Goal: Task Accomplishment & Management: Complete application form

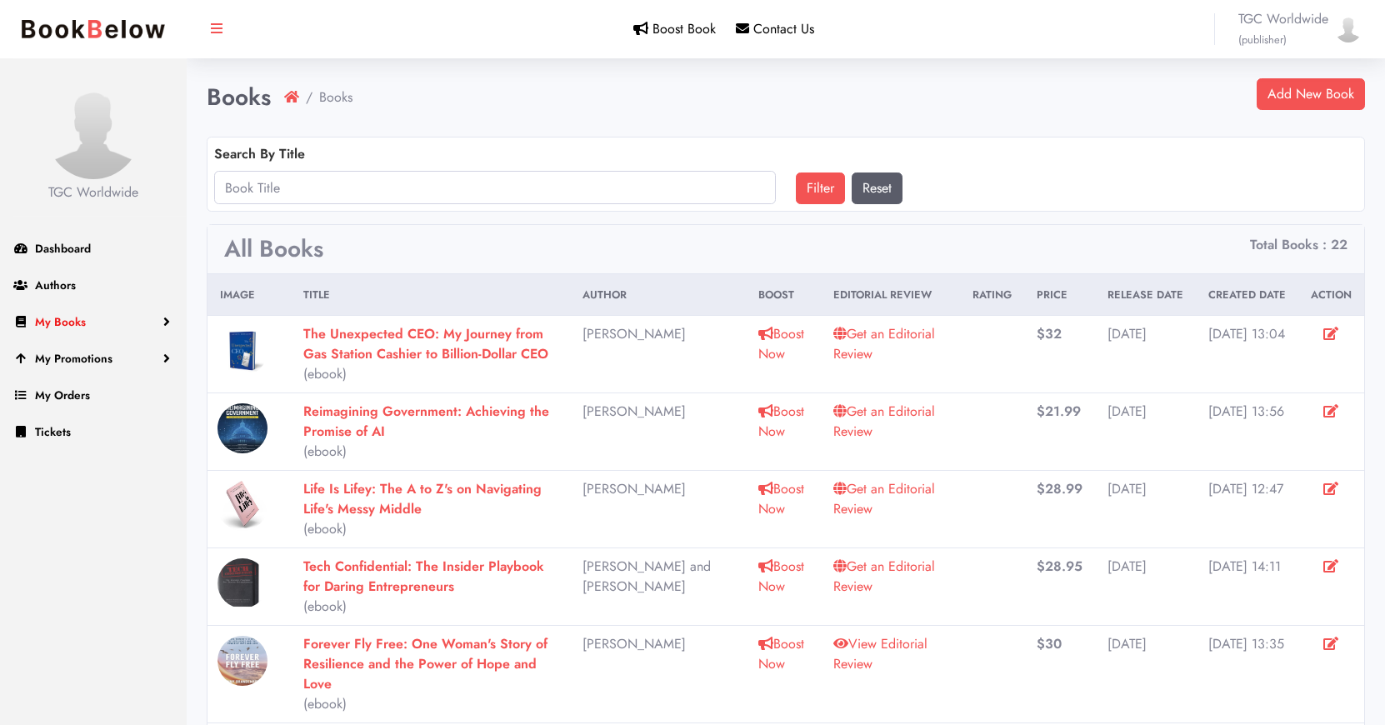
click at [72, 321] on span "My Books" at bounding box center [60, 321] width 51 height 17
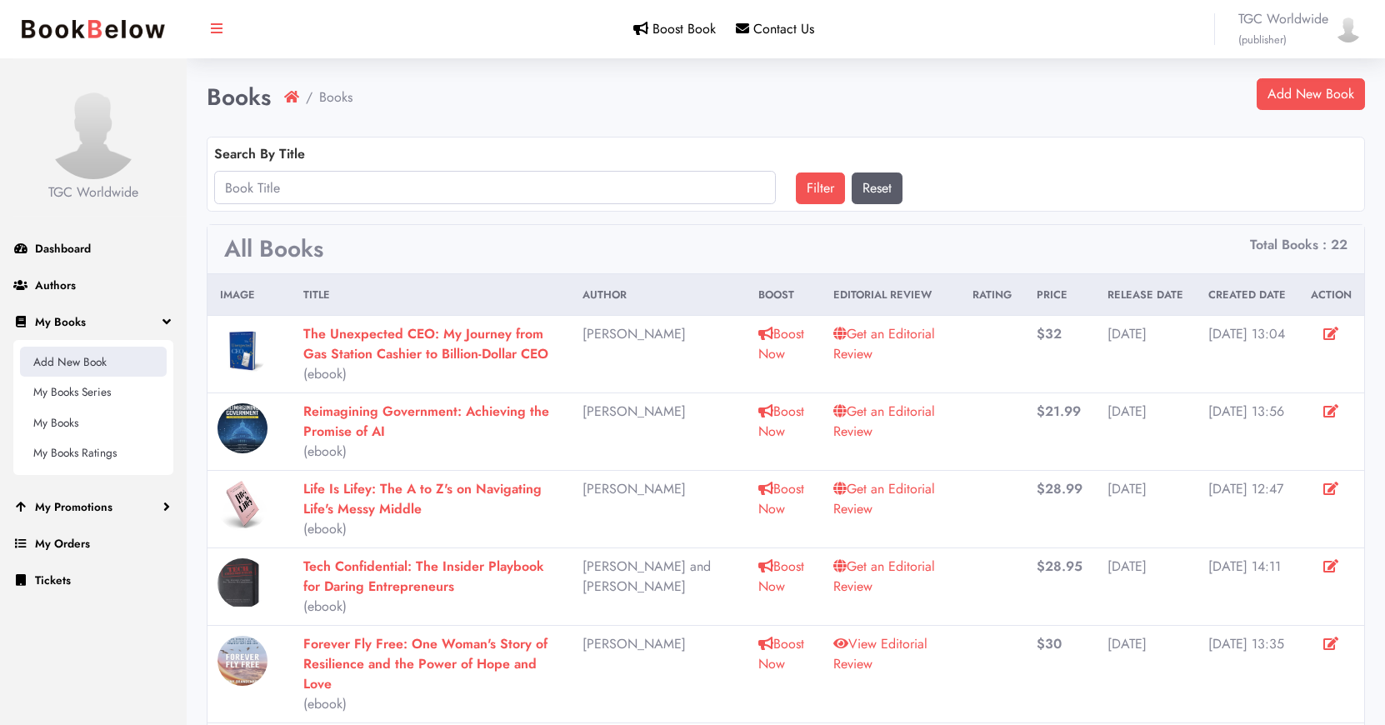
click at [81, 361] on link "Add New Book" at bounding box center [93, 362] width 147 height 30
click at [1310, 92] on link "Add New Book" at bounding box center [1311, 94] width 108 height 32
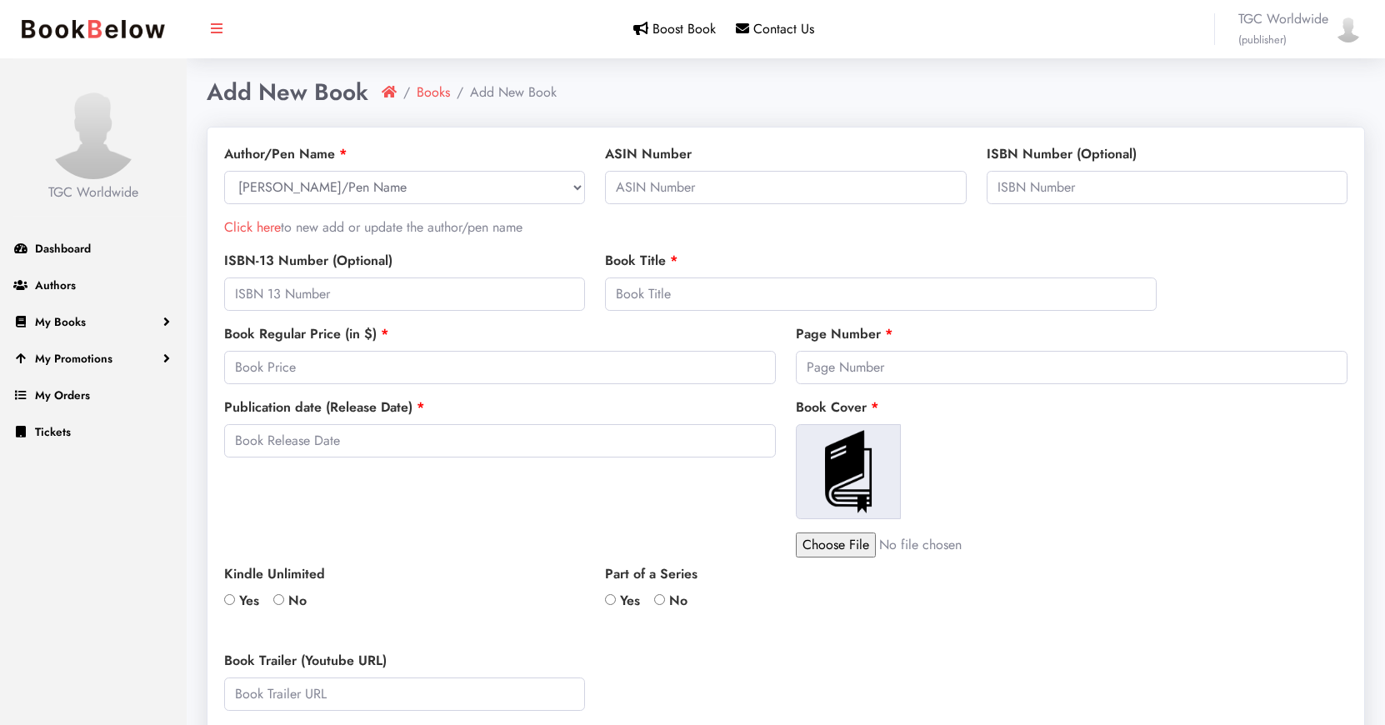
select select
click at [266, 227] on link "Click here" at bounding box center [252, 226] width 57 height 19
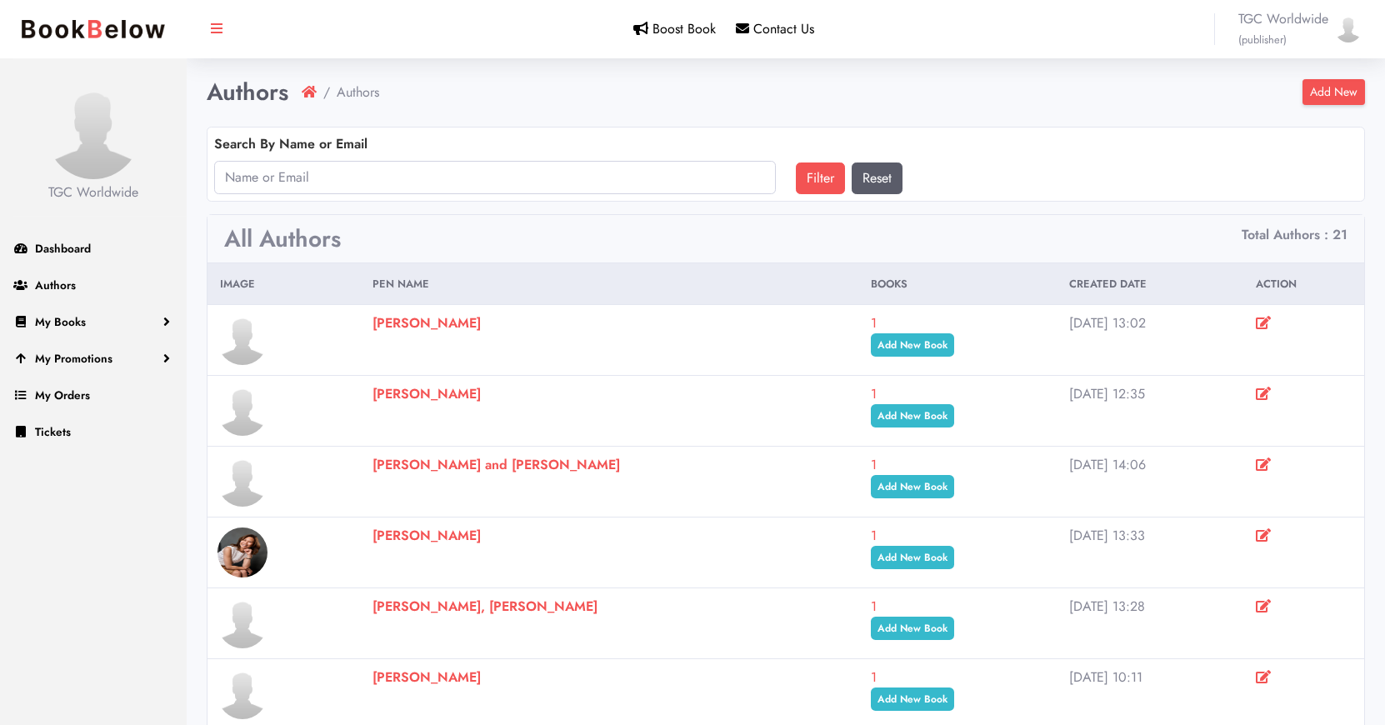
click at [1325, 92] on link "Add New" at bounding box center [1333, 92] width 62 height 26
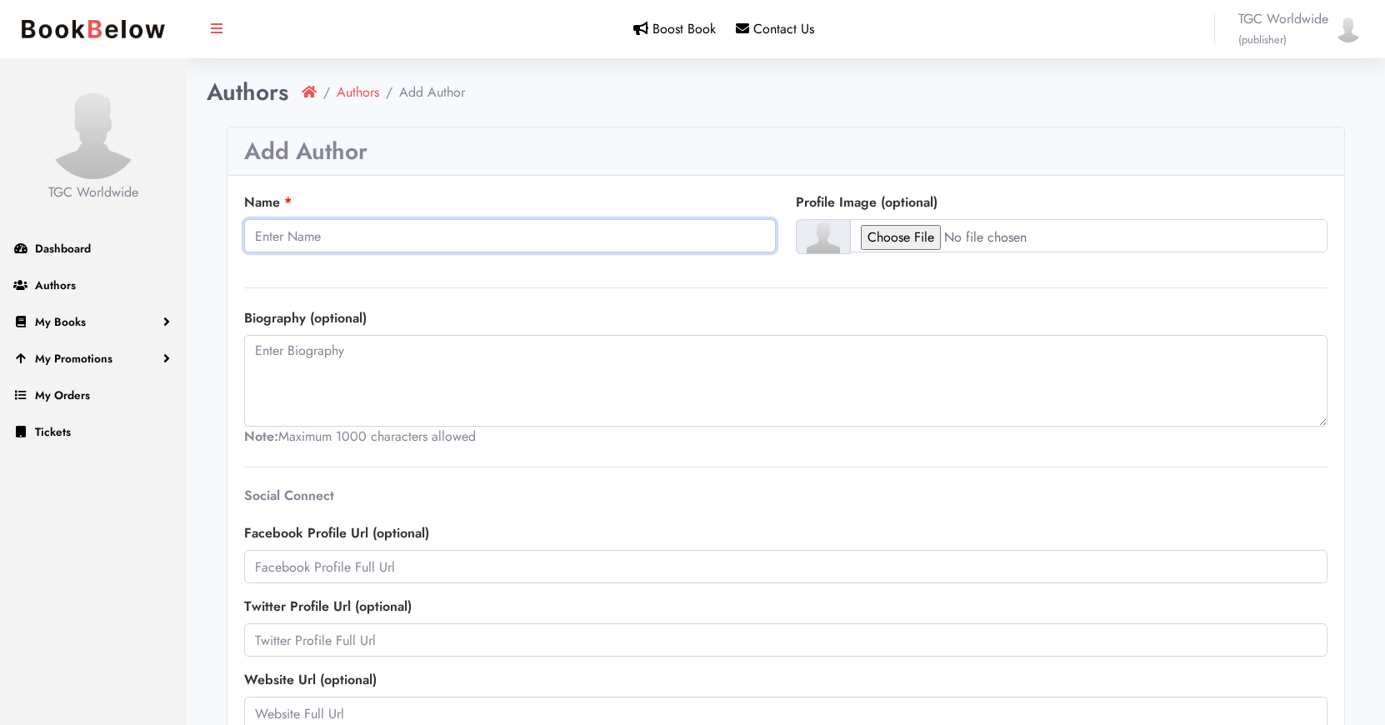
click at [437, 239] on input "Name" at bounding box center [510, 235] width 532 height 33
paste input "[PERSON_NAME] MD"
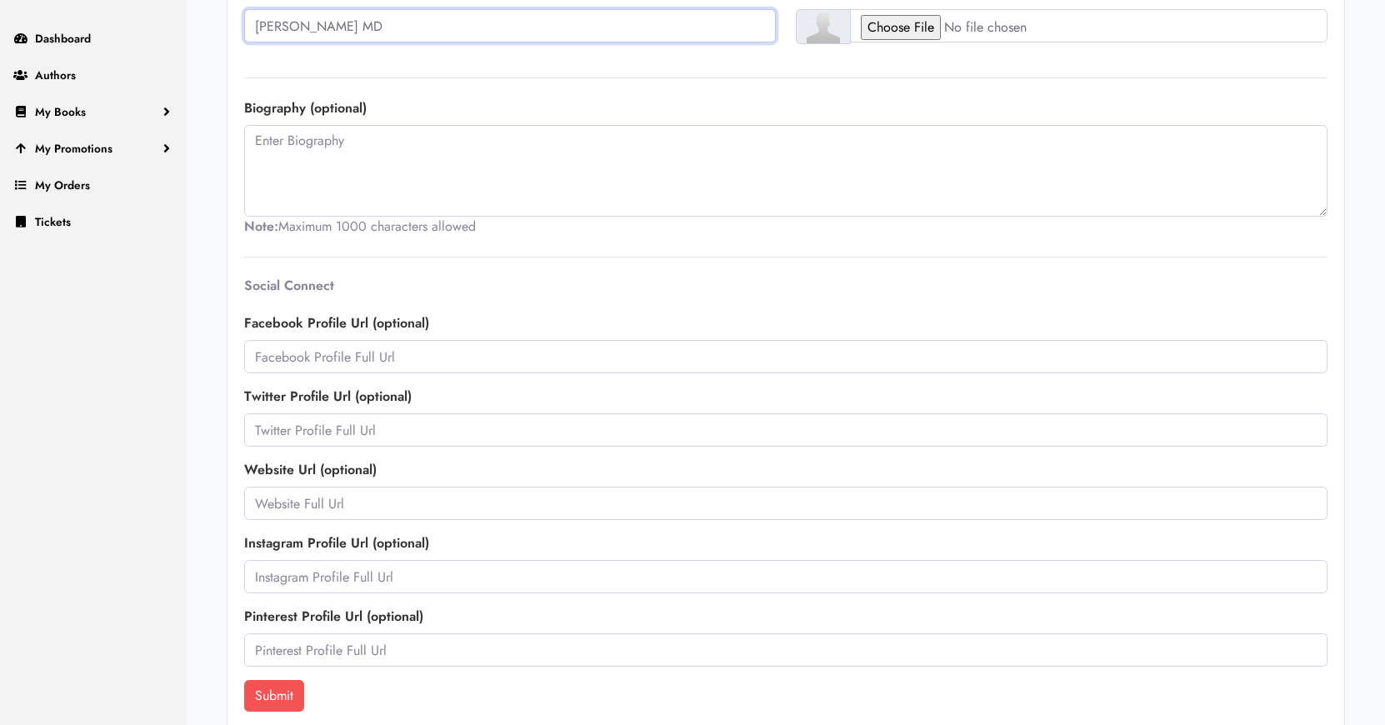
scroll to position [227, 0]
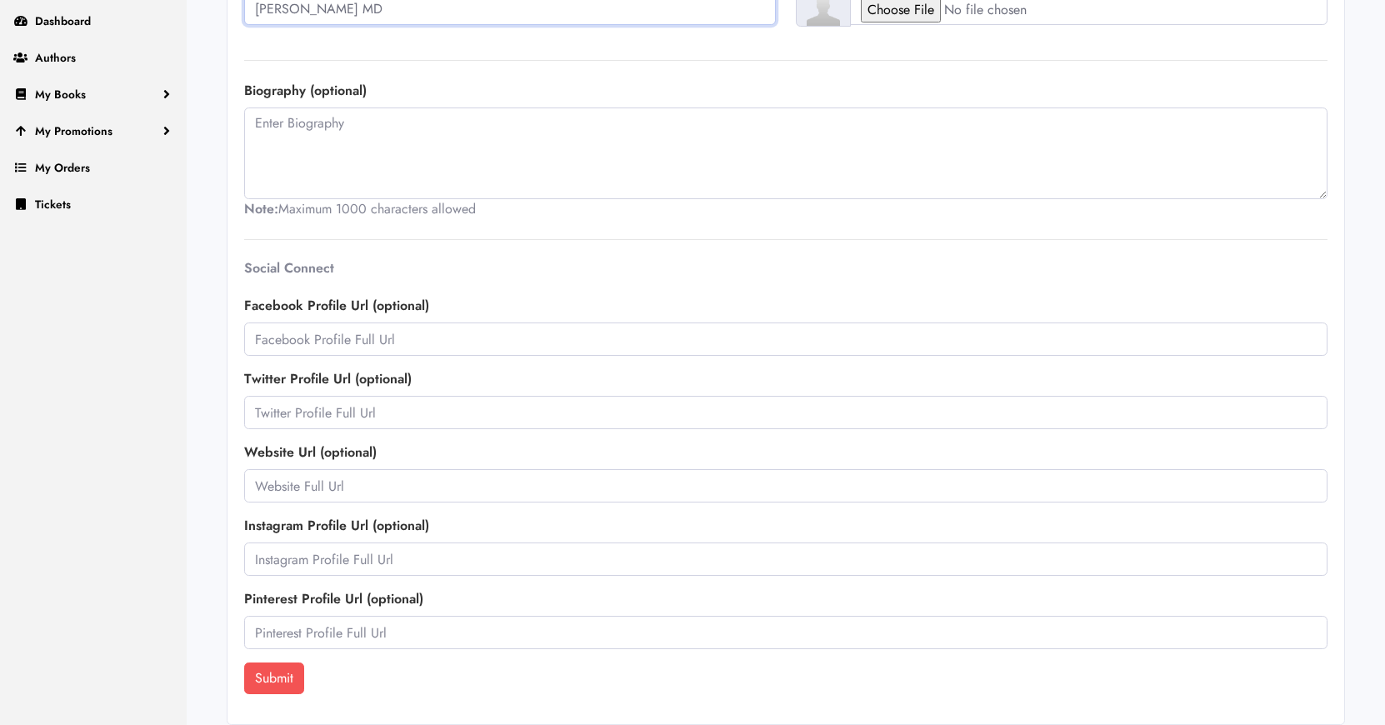
type input "[PERSON_NAME] MD"
click at [369, 484] on input "text" at bounding box center [785, 485] width 1083 height 33
paste input "https://biologyoftrauma.com/about/"
type input "https://biologyoftrauma.com/about/"
click at [345, 570] on input "text" at bounding box center [785, 558] width 1083 height 33
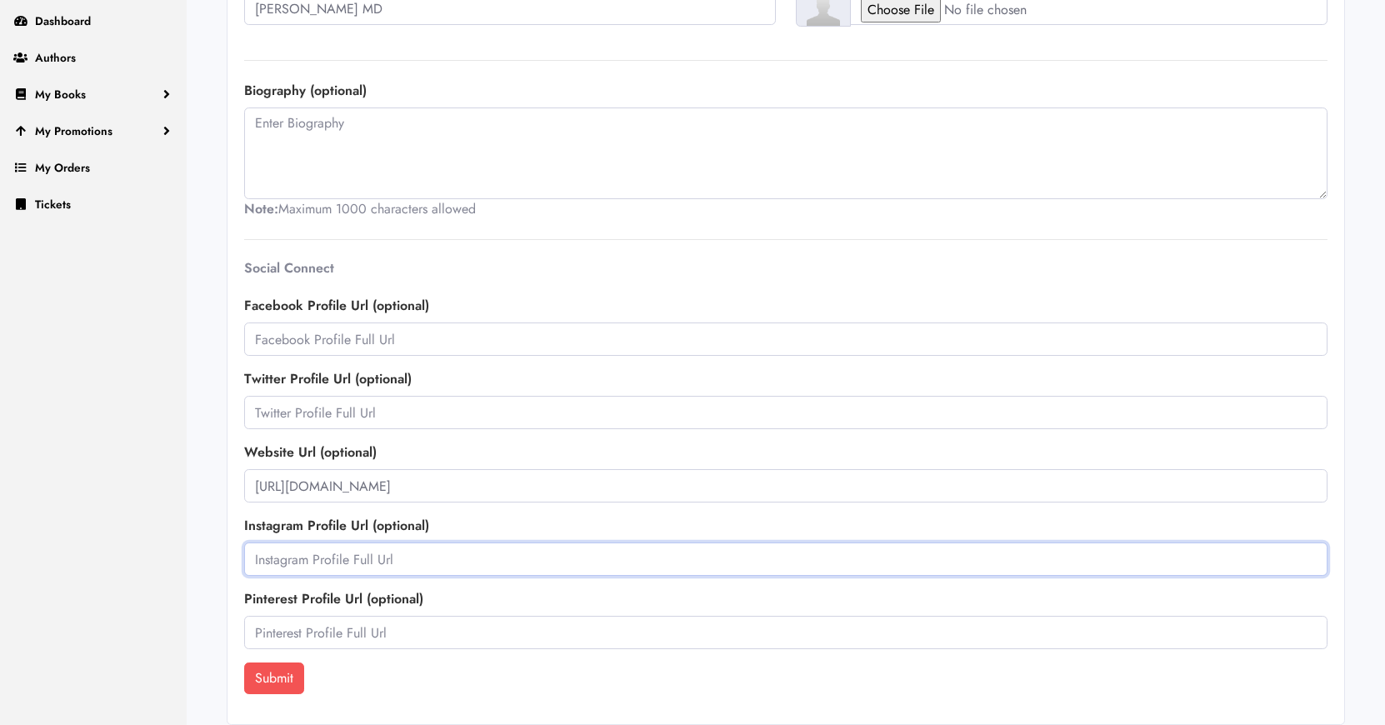
paste input "https://www.instagram.com/draimie/?hl=en"
type input "https://www.instagram.com/draimie/?hl=en"
click at [732, 276] on div "Social Connect Facebook Profile Url (optional) Twitter Profile Url (optional) W…" at bounding box center [785, 461] width 1103 height 402
click at [278, 673] on button "Submit" at bounding box center [274, 678] width 60 height 32
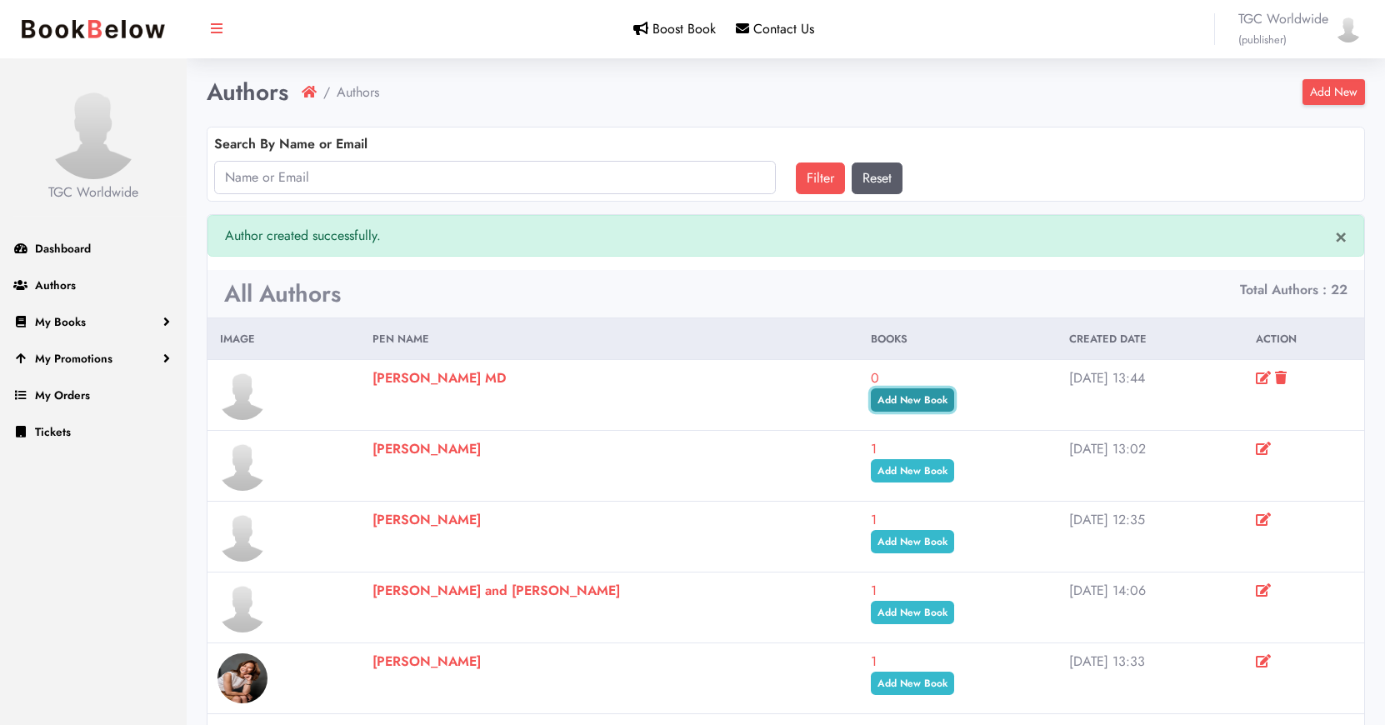
click at [940, 398] on link "Add New Book" at bounding box center [912, 399] width 83 height 23
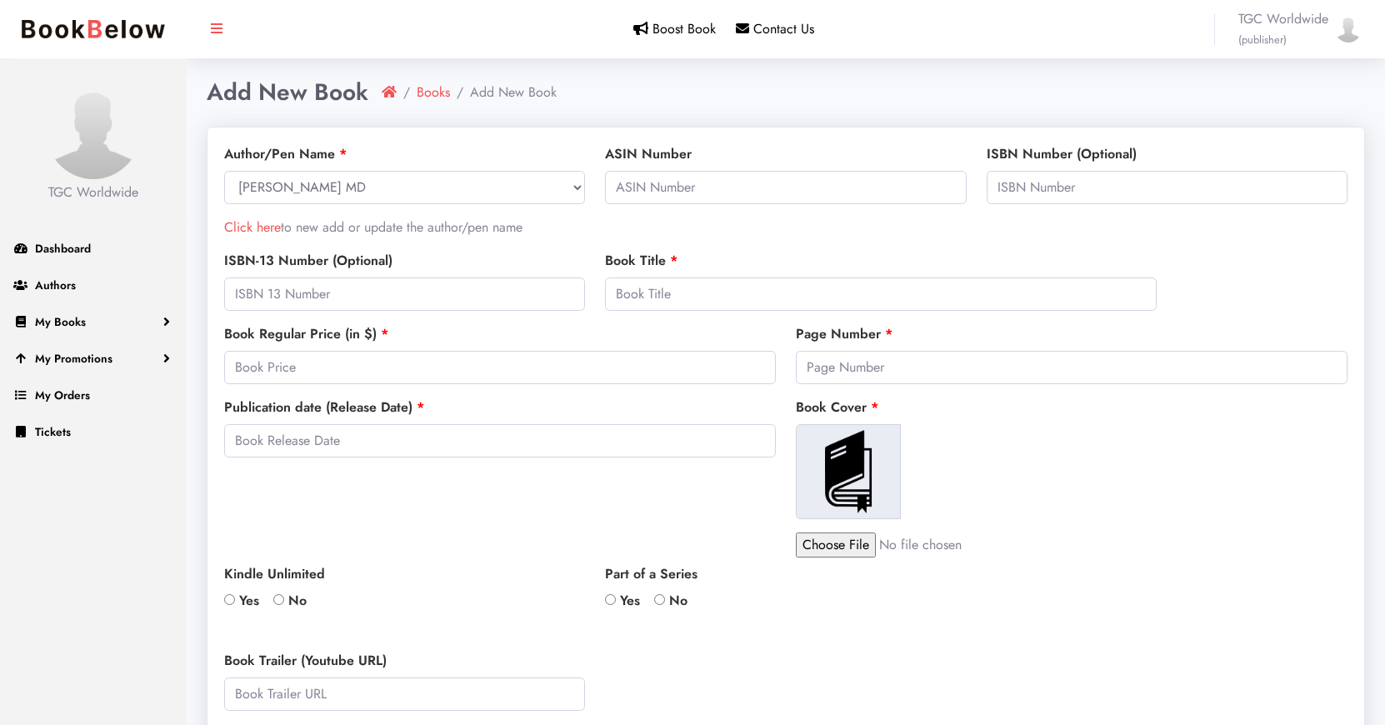
select select
click at [1069, 186] on input "text" at bounding box center [1167, 187] width 361 height 33
paste input "978-1637746233"
type input "978-1637746233"
click at [1002, 187] on input "978-1637746233" at bounding box center [1167, 187] width 361 height 33
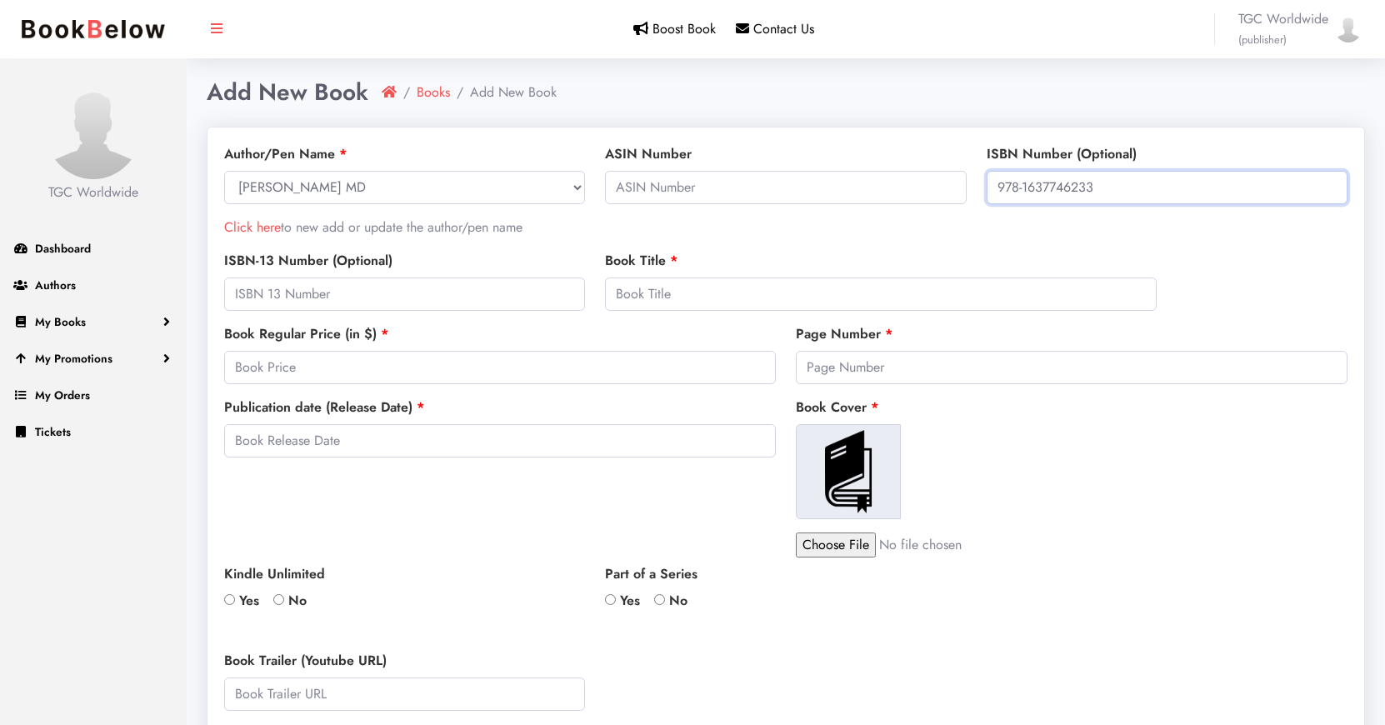
click at [1002, 187] on input "978-1637746233" at bounding box center [1167, 187] width 361 height 33
click at [383, 303] on input "text" at bounding box center [404, 293] width 361 height 33
paste input "978-1637746233"
type input "978-1637746233"
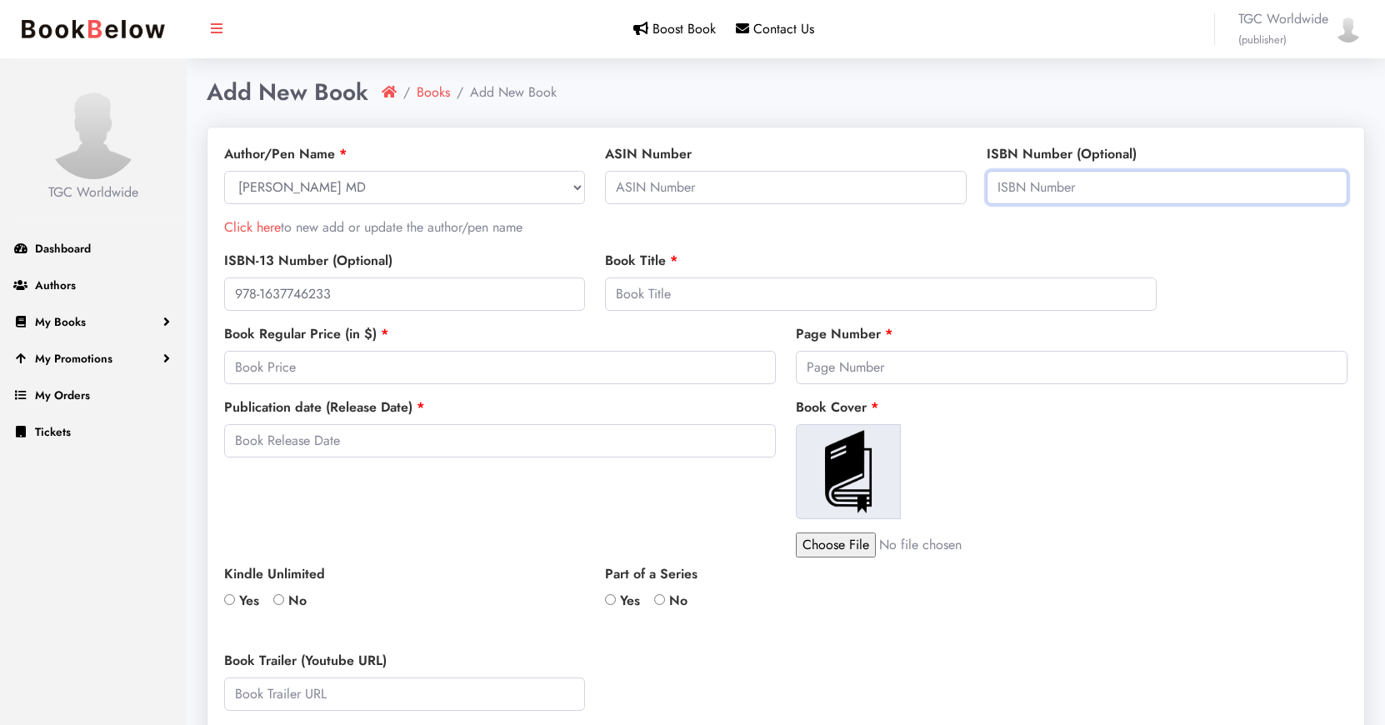
click at [1006, 186] on input "text" at bounding box center [1167, 187] width 361 height 33
paste input "1637746237"
type input "1637746237"
click at [667, 436] on input "text" at bounding box center [500, 440] width 552 height 33
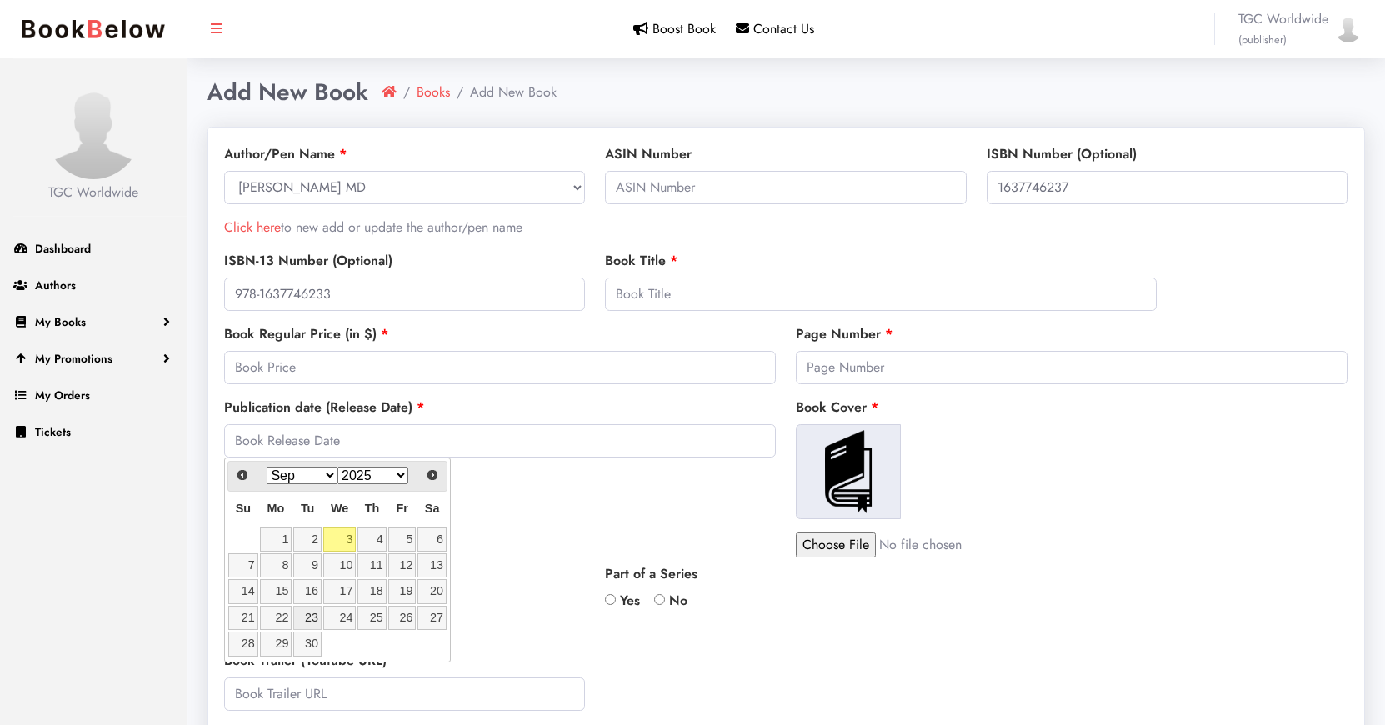
click at [310, 614] on link "23" at bounding box center [307, 618] width 28 height 24
type input "2025-09-23"
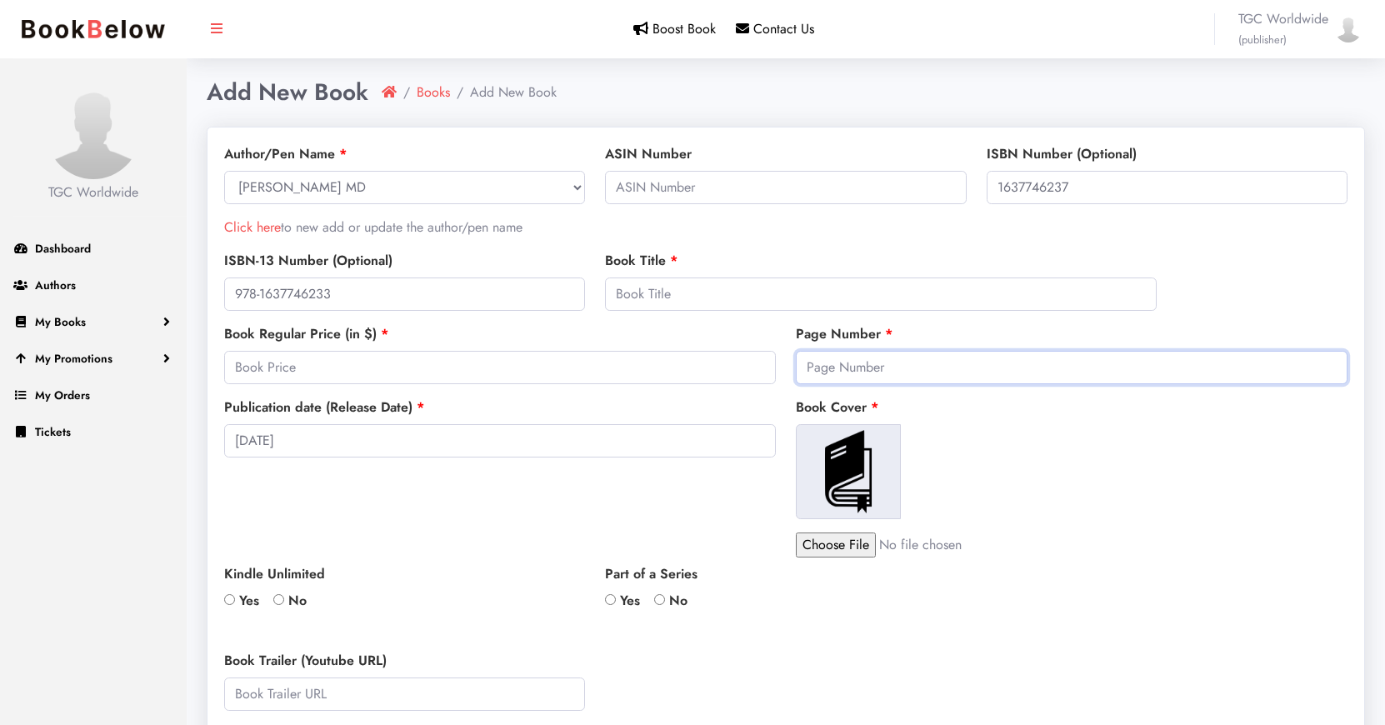
click at [914, 369] on input "number" at bounding box center [1072, 367] width 552 height 33
type input "320"
click at [826, 539] on input "file" at bounding box center [937, 544] width 283 height 25
type input "C:\fakepath\biology-of-trauma.jpg"
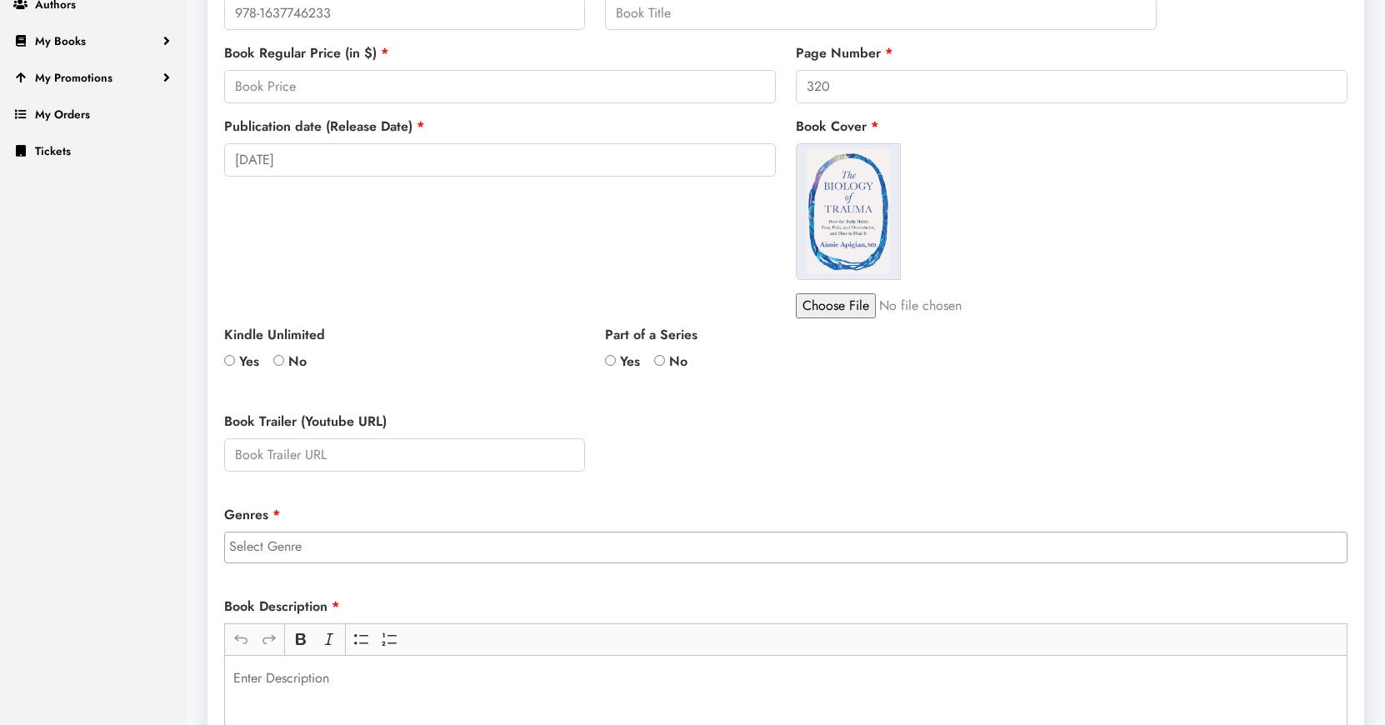
scroll to position [336, 0]
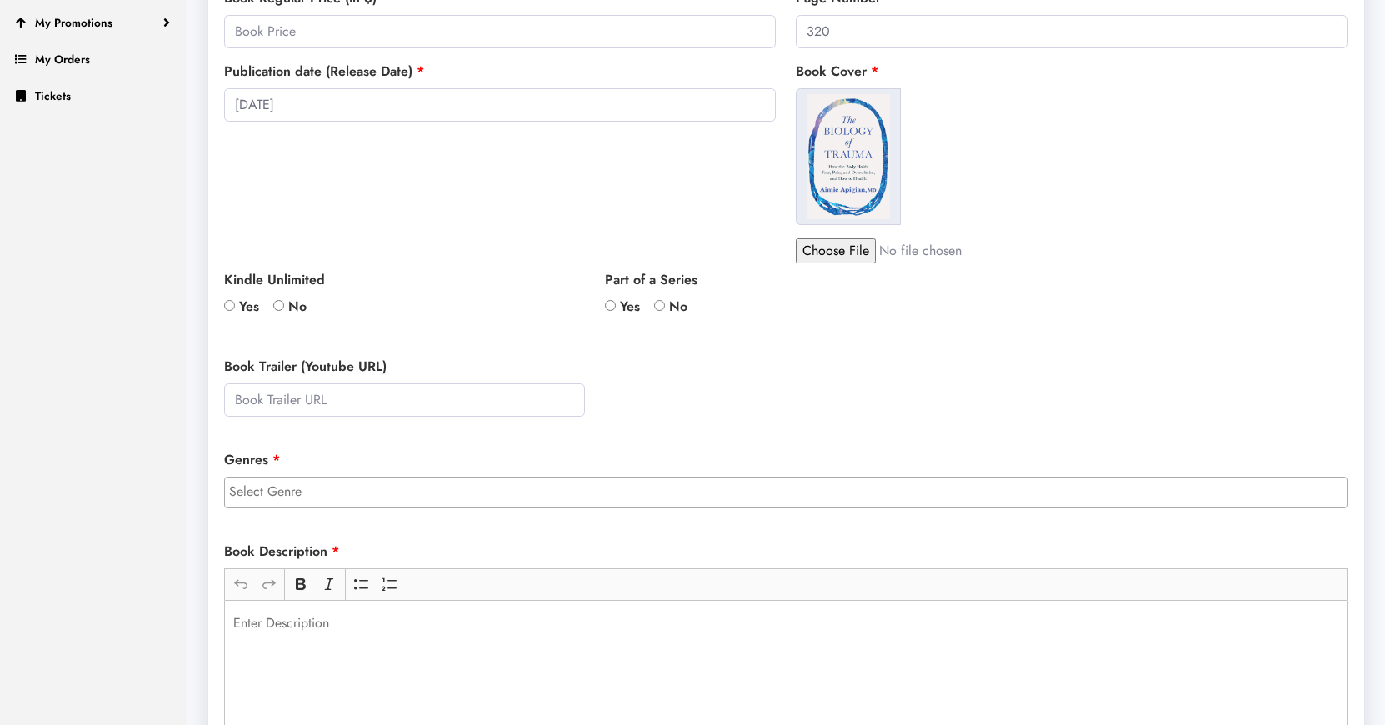
click at [286, 307] on label "No" at bounding box center [289, 307] width 33 height 20
click at [284, 307] on input "No" at bounding box center [278, 305] width 11 height 11
radio input "true"
click at [662, 307] on input "No" at bounding box center [659, 305] width 11 height 11
radio input "true"
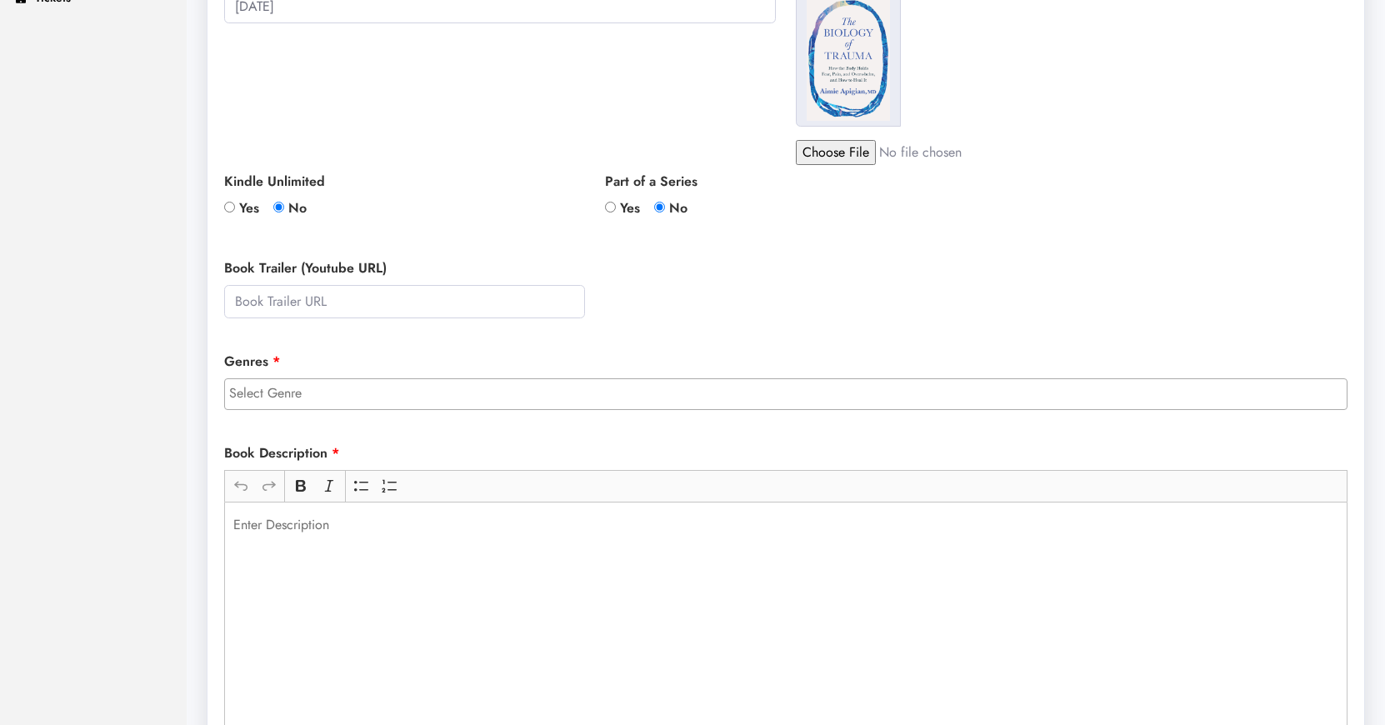
scroll to position [437, 0]
click at [581, 387] on input "search" at bounding box center [790, 390] width 1122 height 20
click at [552, 390] on ul "× Psychology" at bounding box center [786, 389] width 1122 height 26
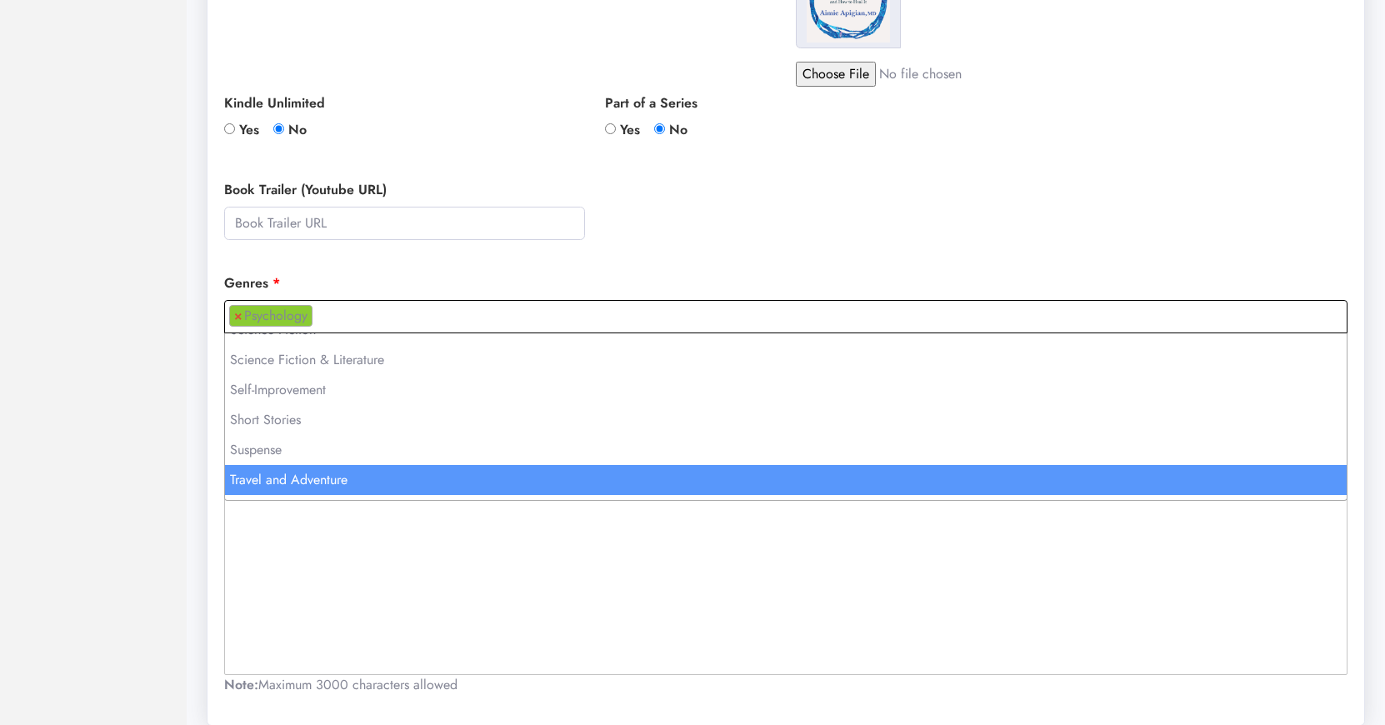
scroll to position [1307, 0]
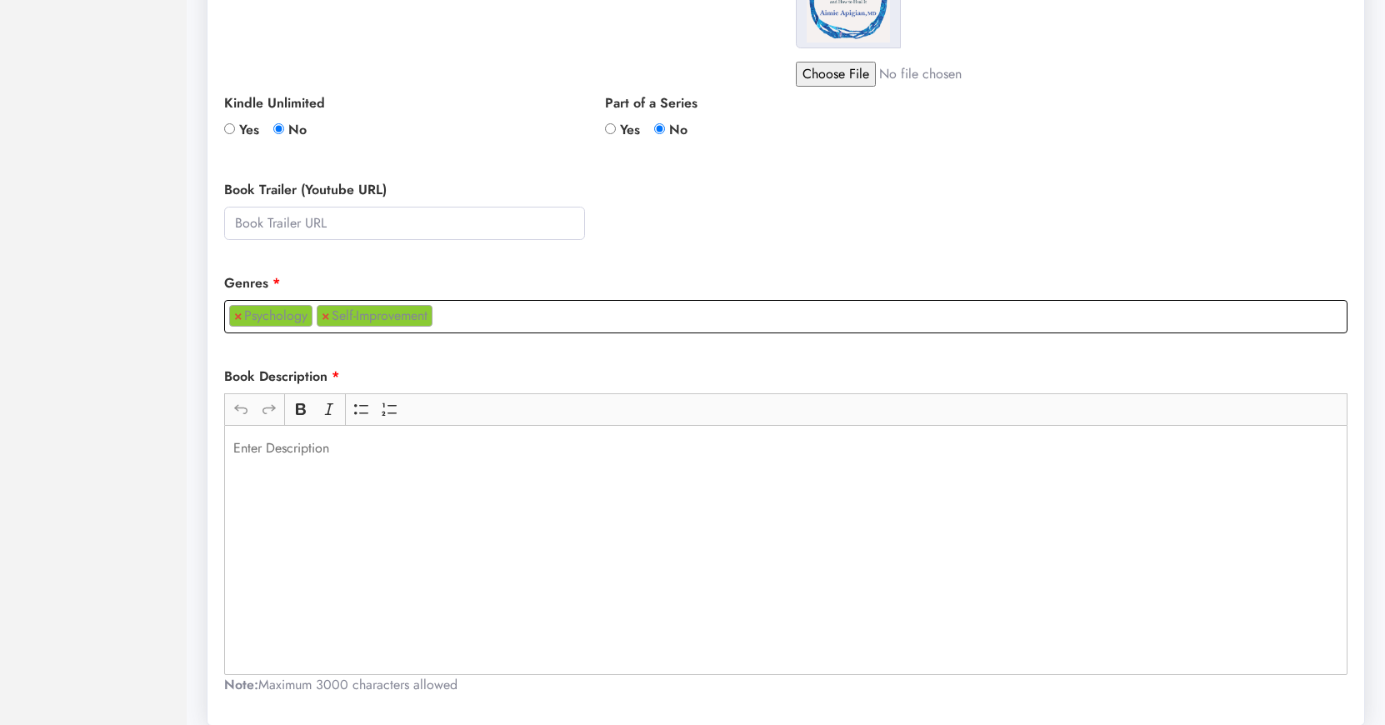
click at [477, 323] on ul "× Psychology × Self-Improvement" at bounding box center [786, 314] width 1122 height 26
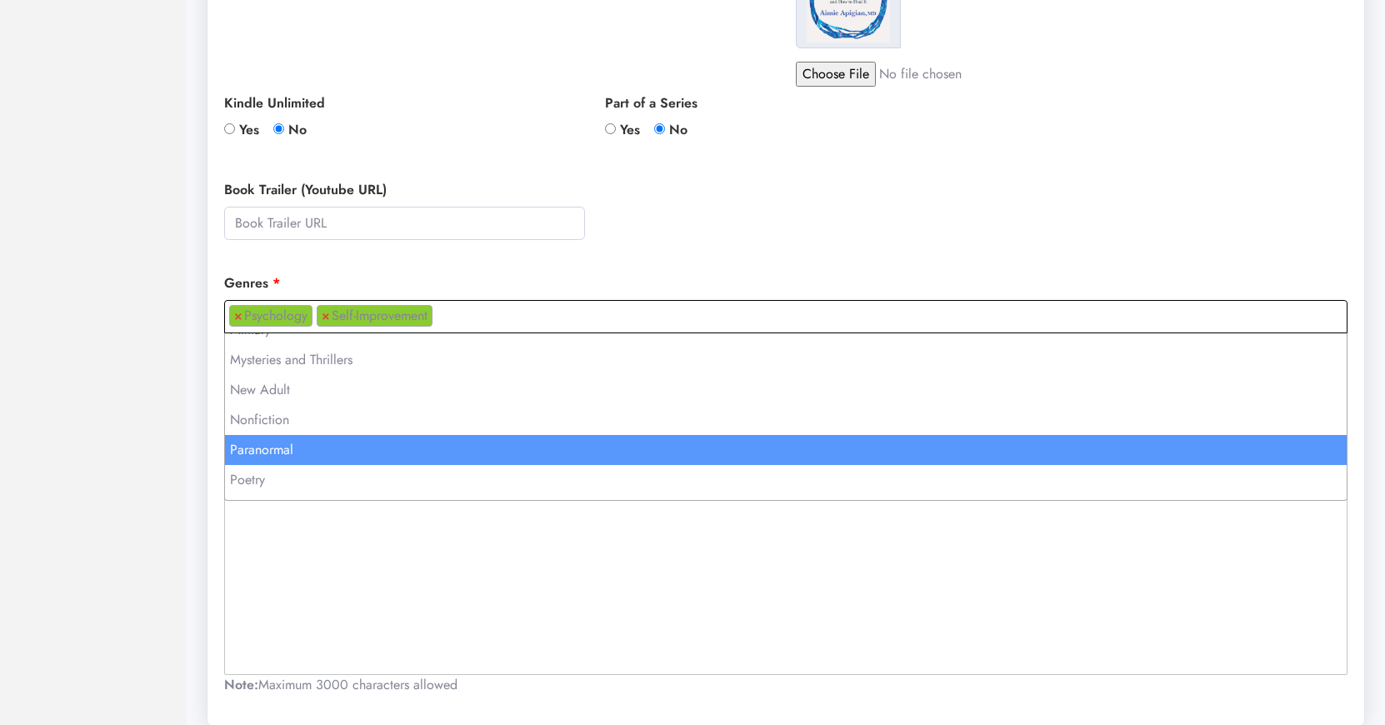
scroll to position [947, 0]
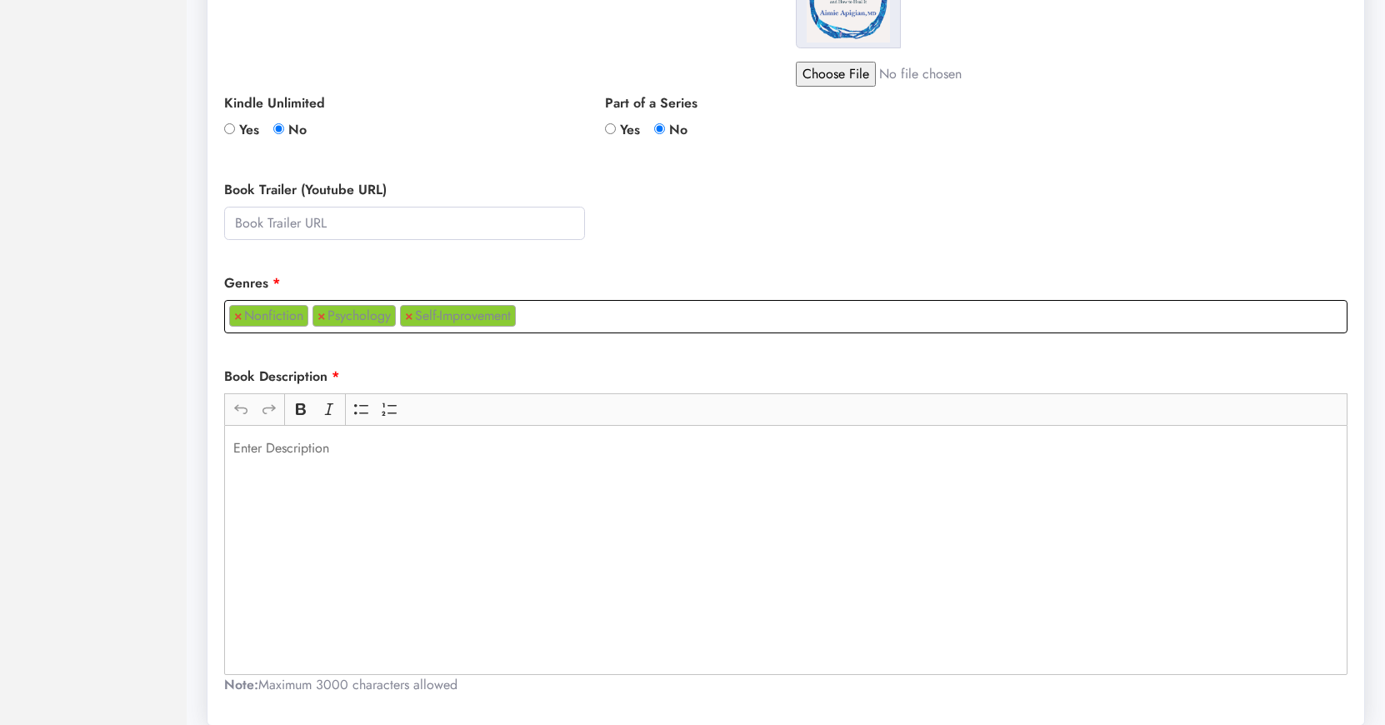
click at [537, 317] on ul "× Nonfiction × Psychology × Self-Improvement" at bounding box center [786, 314] width 1122 height 26
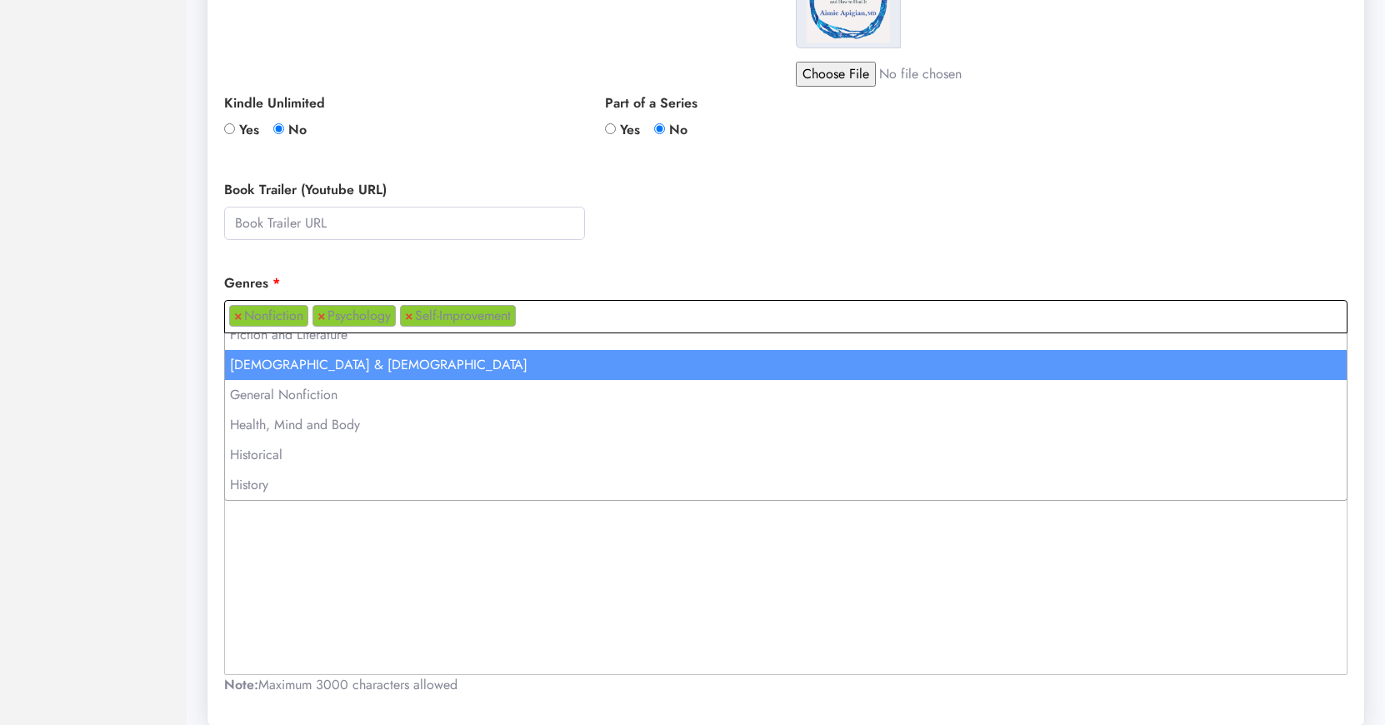
scroll to position [585, 0]
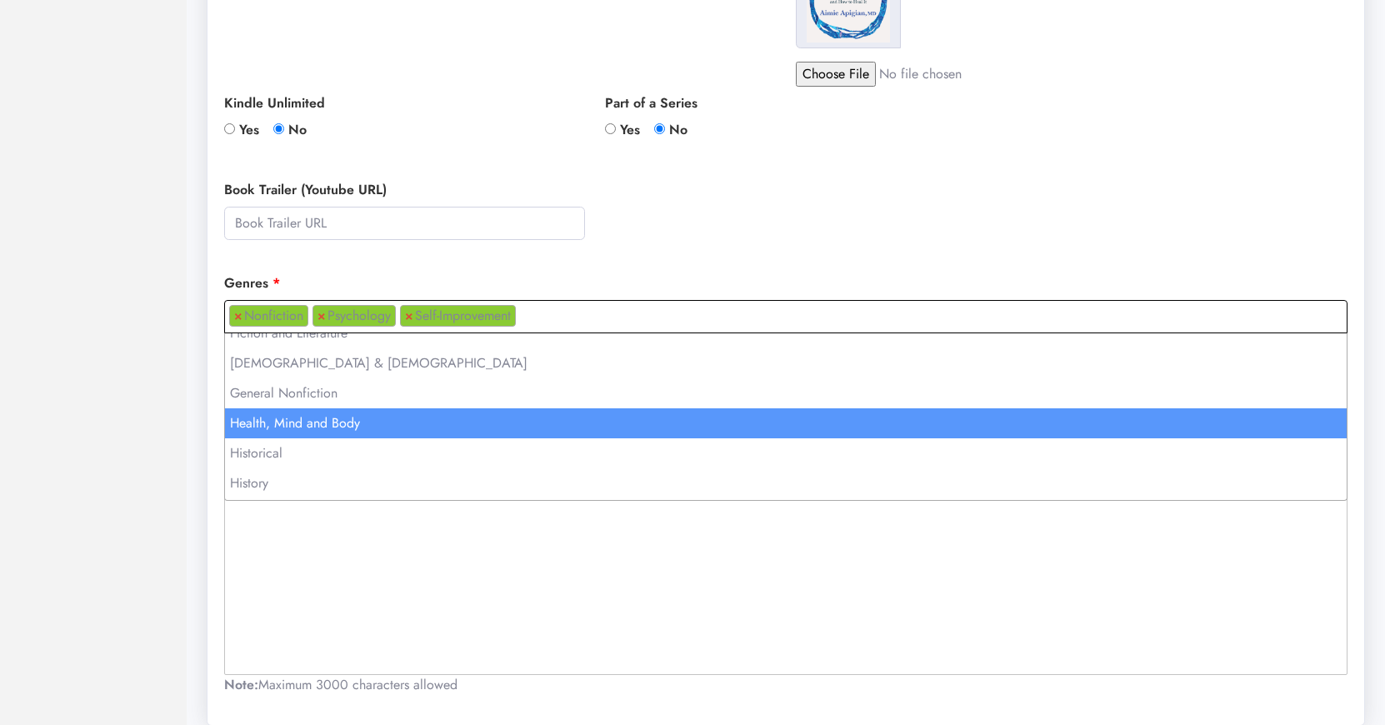
select select "9"
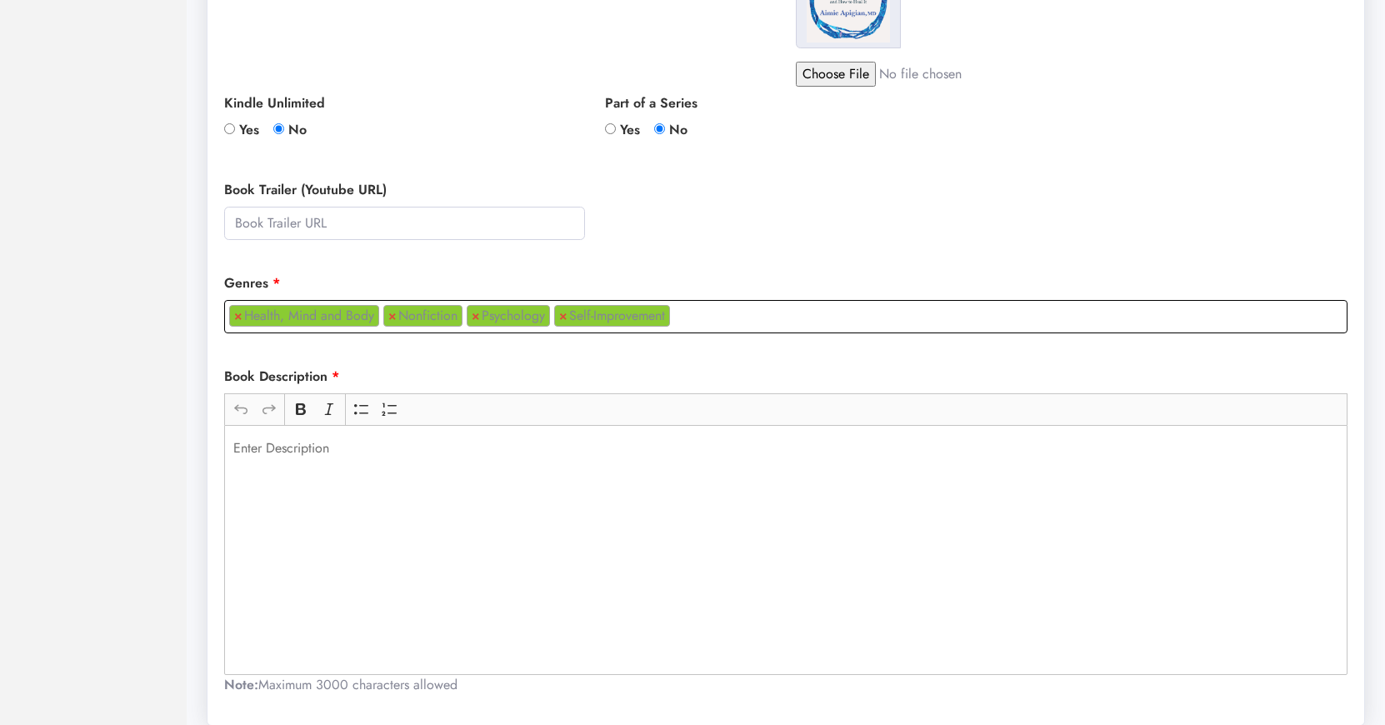
click at [496, 481] on div "Rich Text Editor, main" at bounding box center [785, 550] width 1123 height 250
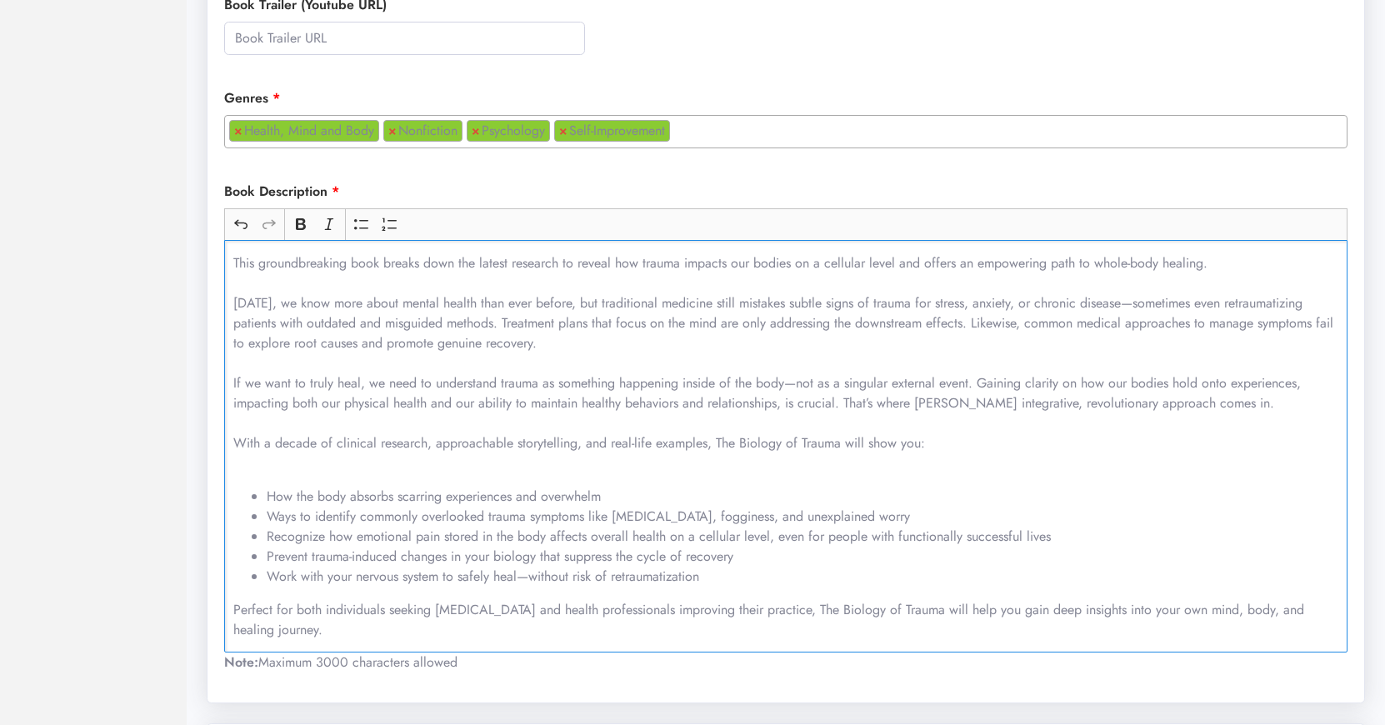
scroll to position [795, 0]
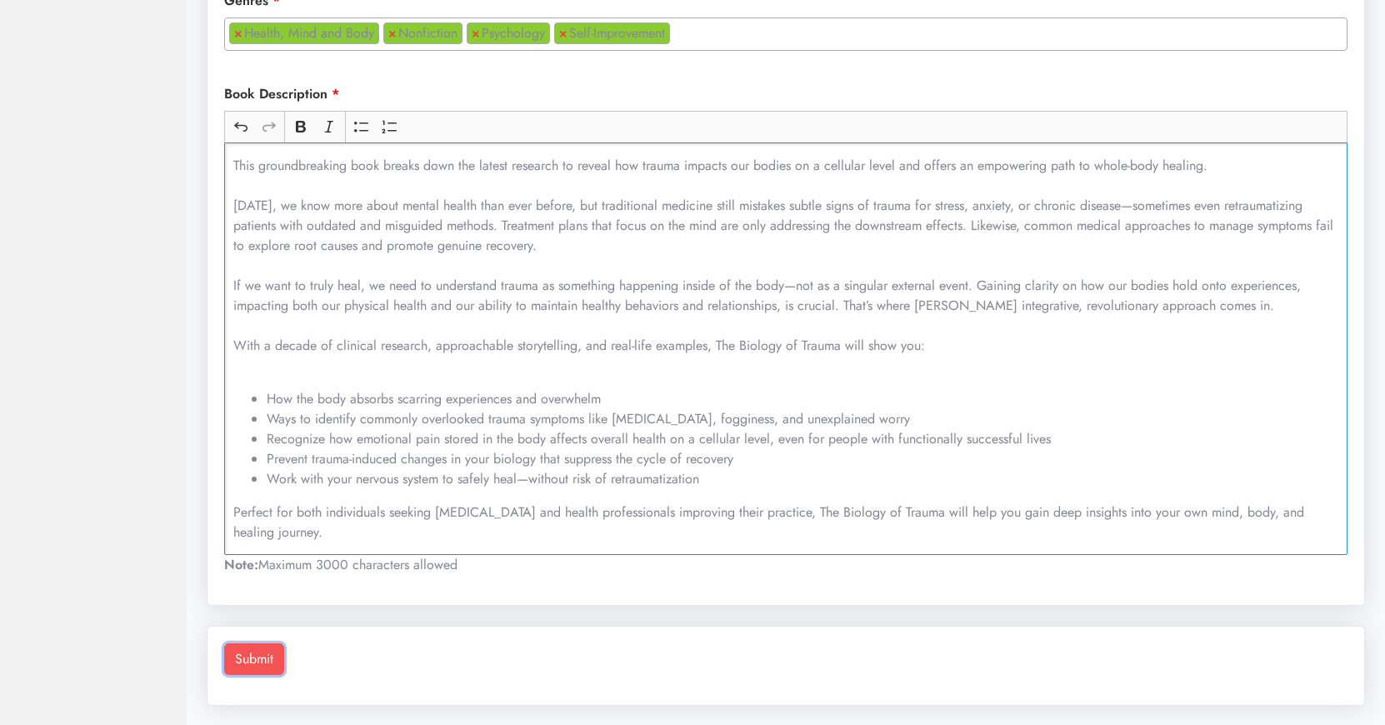
click at [262, 652] on button "Submit" at bounding box center [254, 659] width 60 height 32
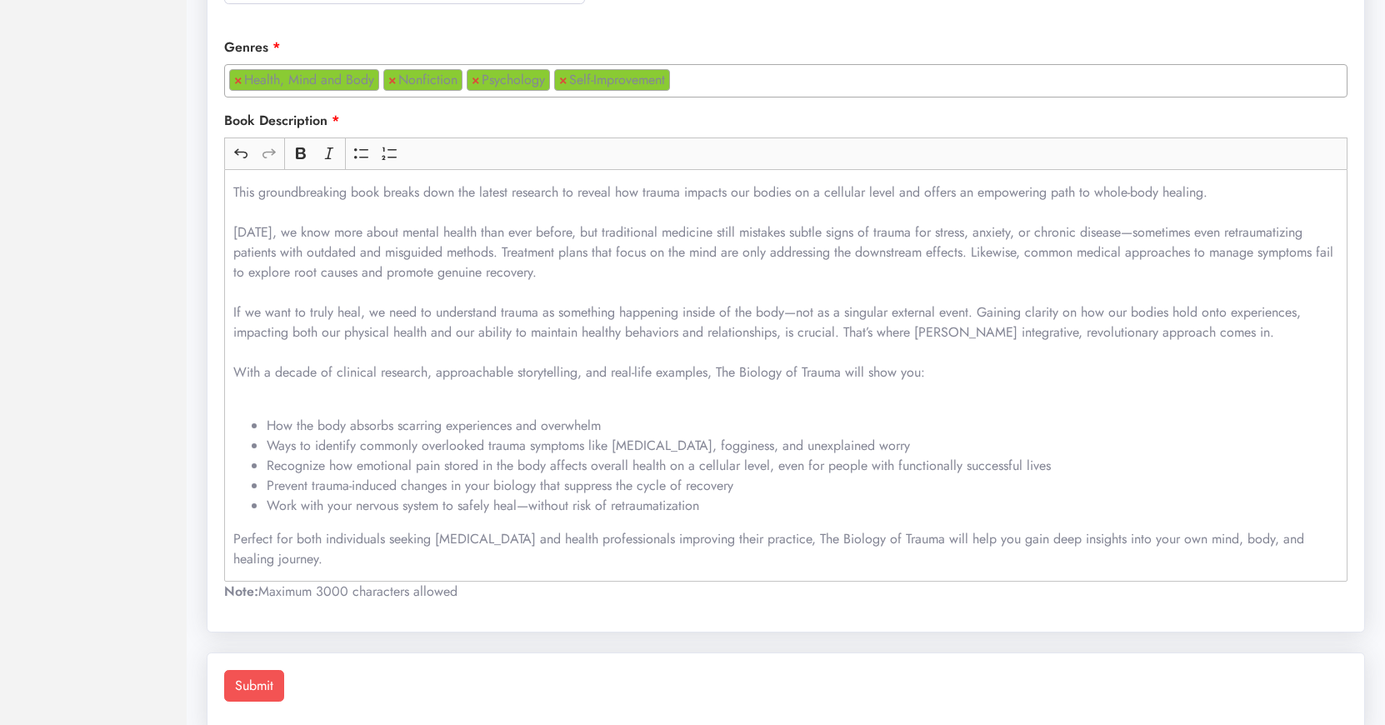
scroll to position [0, 0]
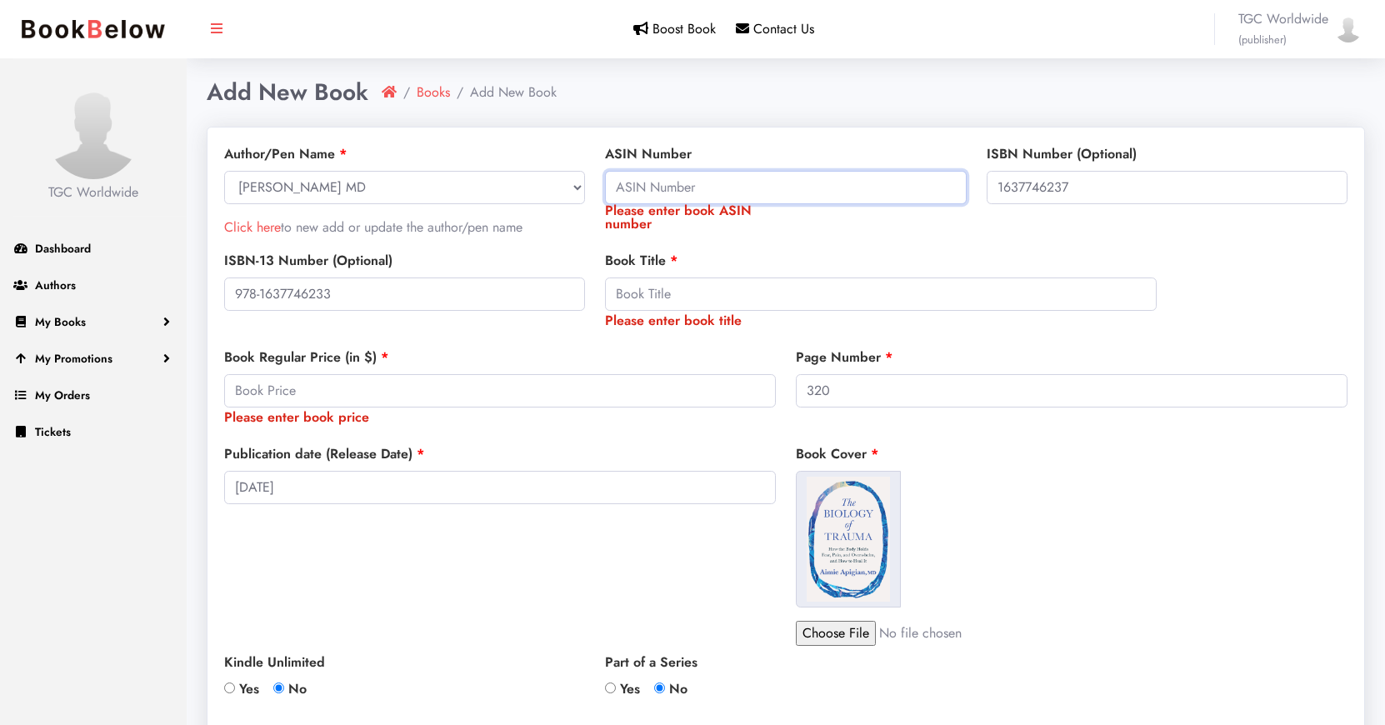
paste input "B0D1S92WXY"
type input "B0D1S92WXY"
paste input "The Biology of Trauma: How the Body Holds Fear, Pain, and Overwhelm, and How to…"
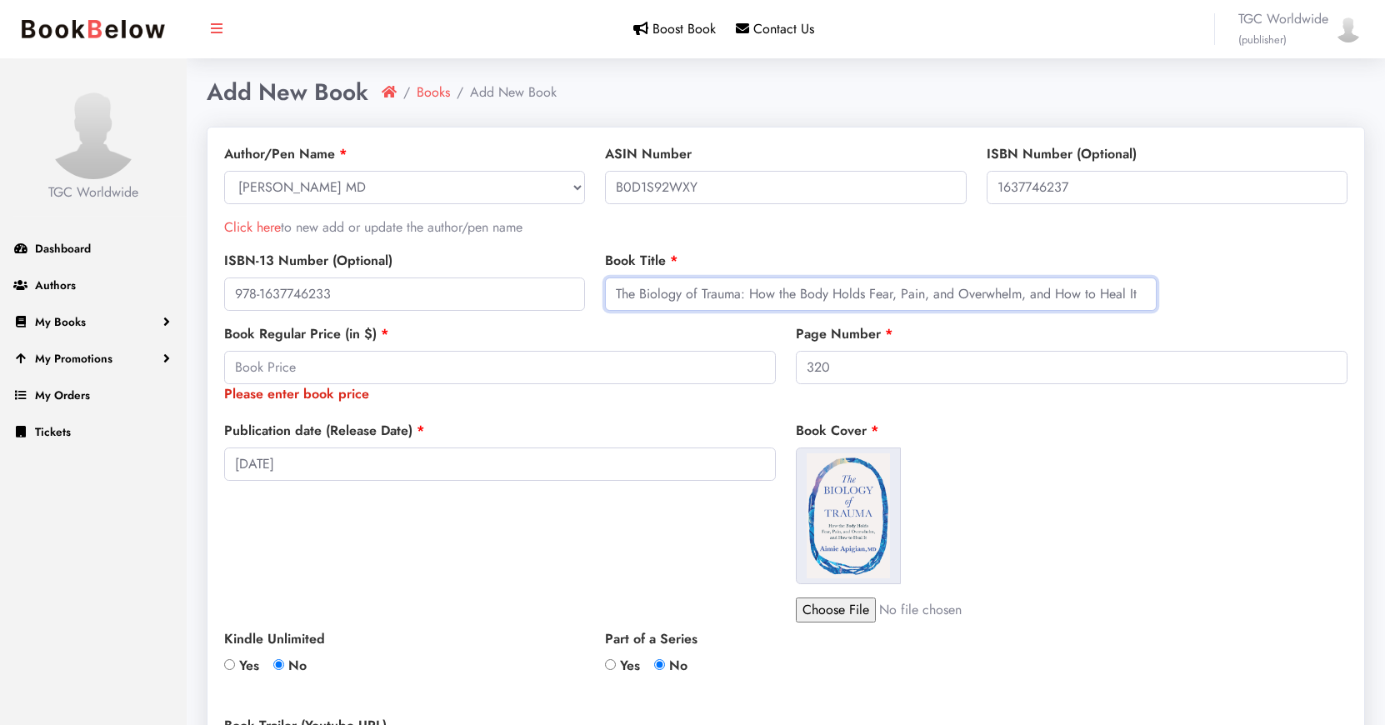
type input "The Biology of Trauma: How the Body Holds Fear, Pain, and Overwhelm, and How to…"
click at [446, 366] on input "number" at bounding box center [500, 367] width 552 height 33
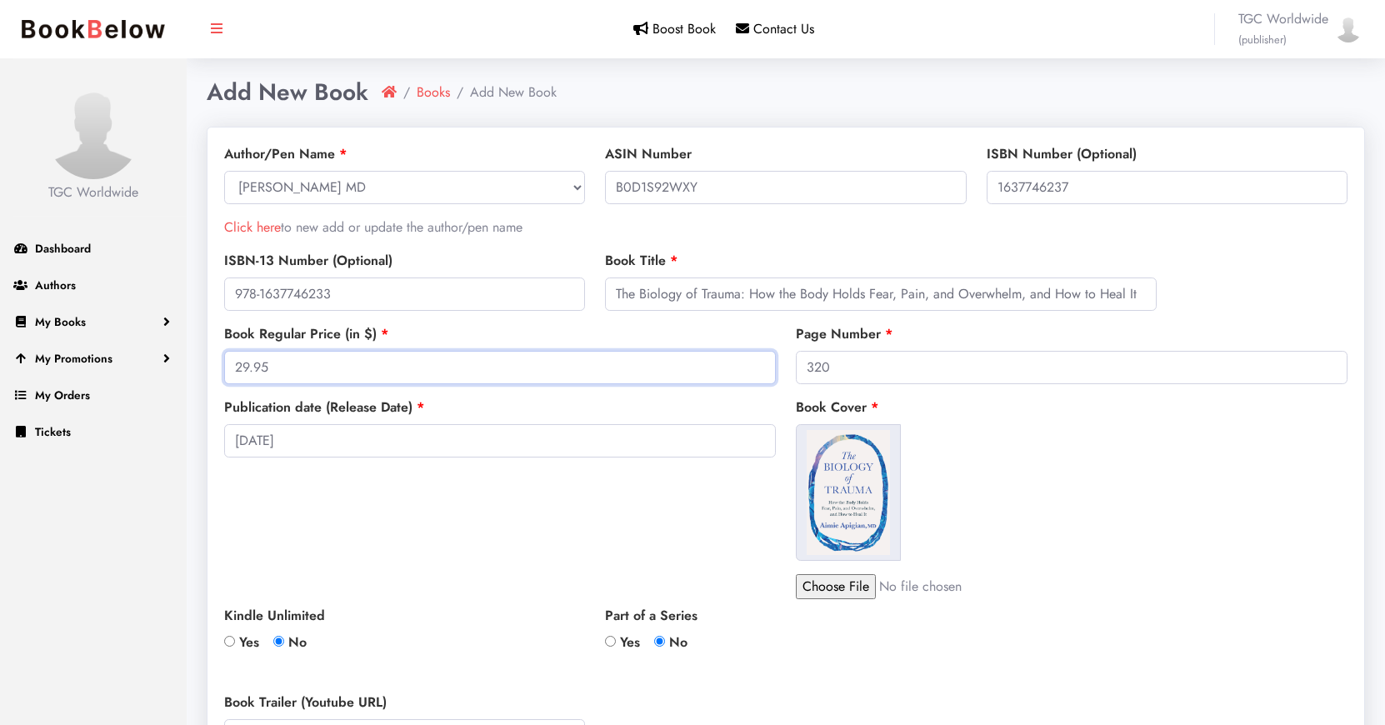
type input "29.95"
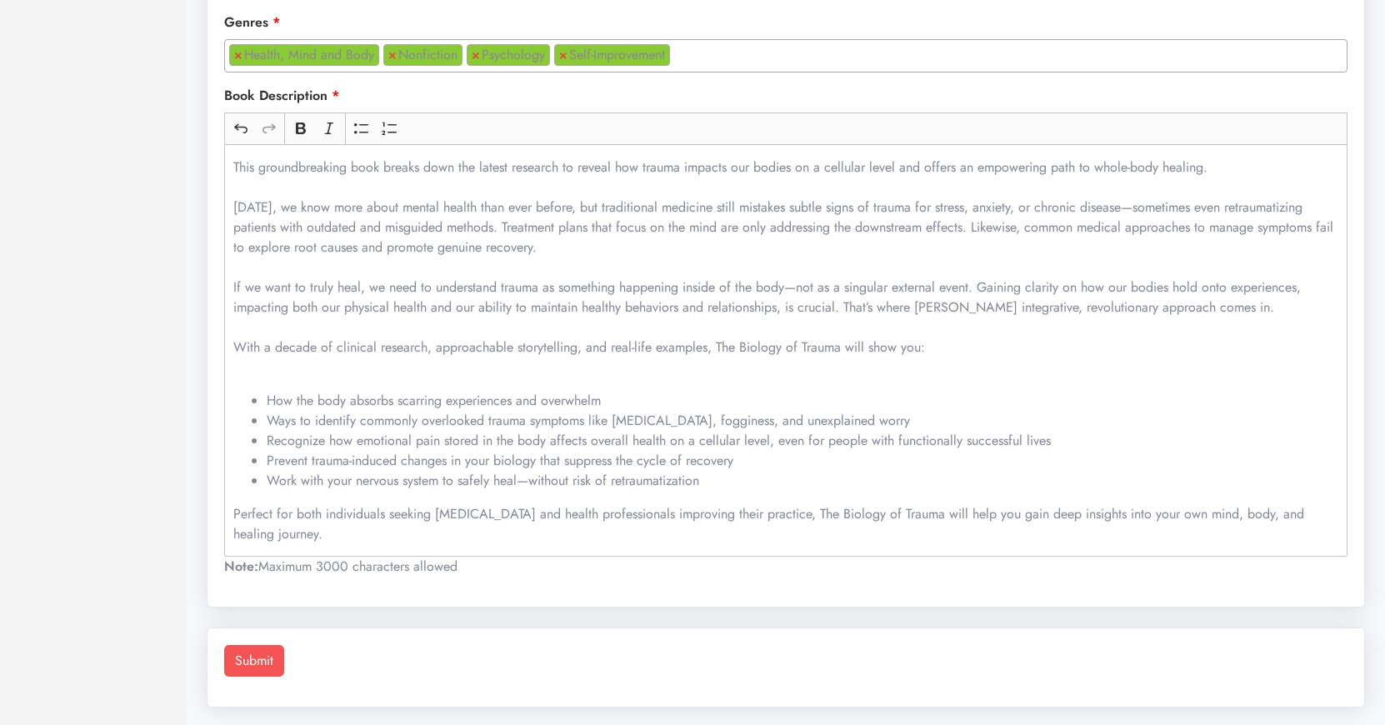
scroll to position [775, 0]
click at [270, 657] on button "Submit" at bounding box center [254, 659] width 60 height 32
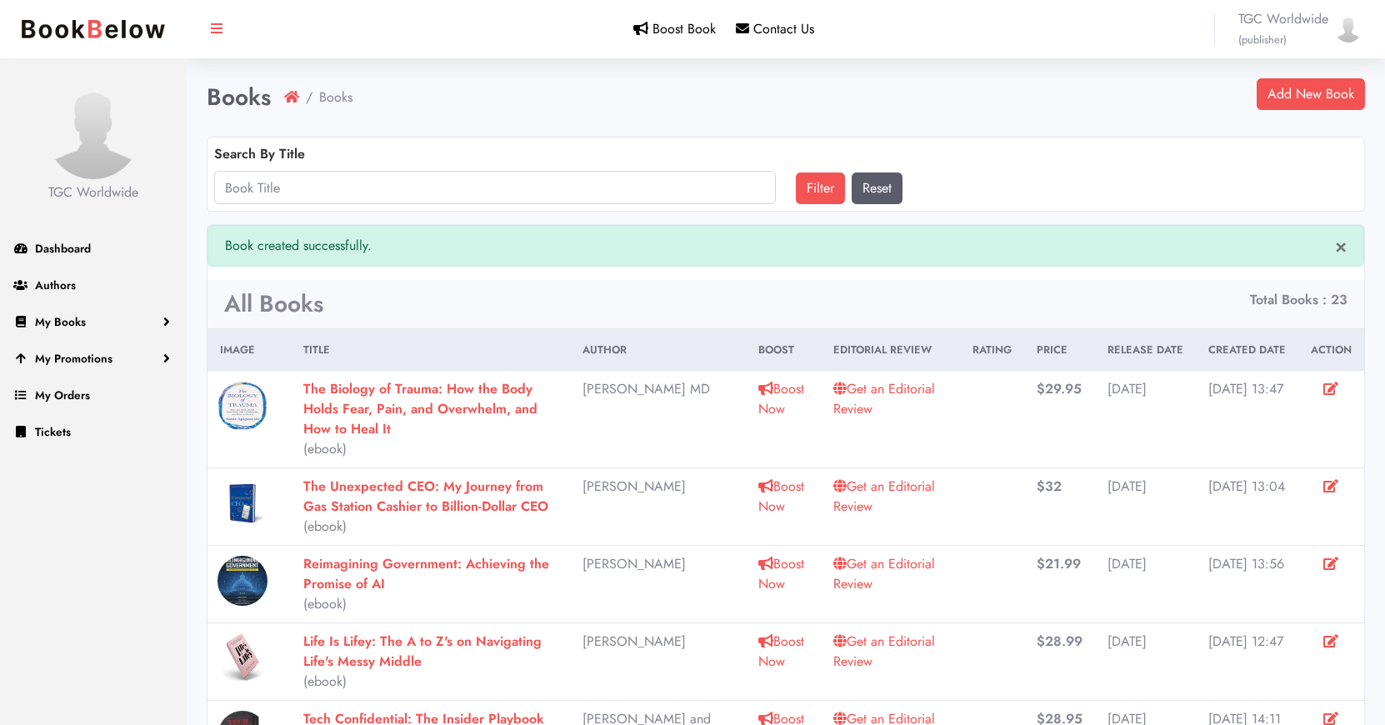
click at [842, 410] on link "Get an Editorial Review" at bounding box center [884, 398] width 102 height 39
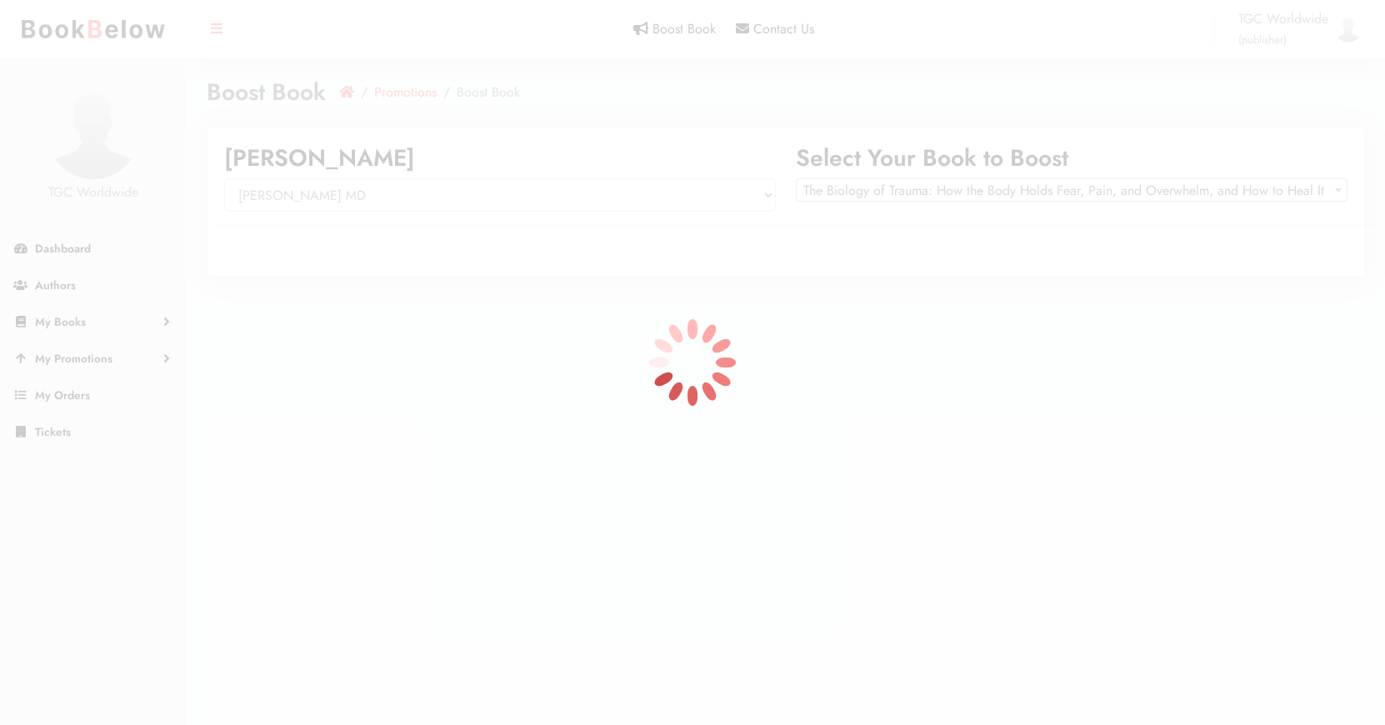
select select "150503"
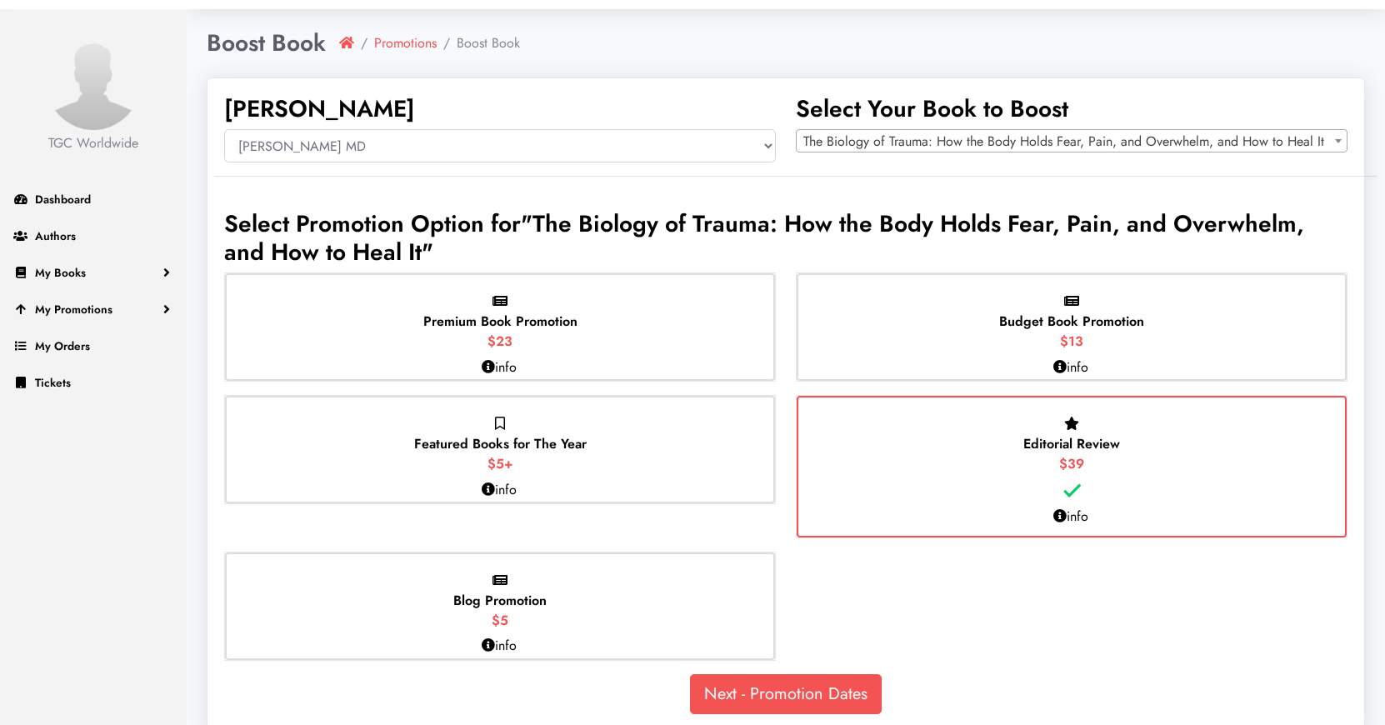
scroll to position [76, 0]
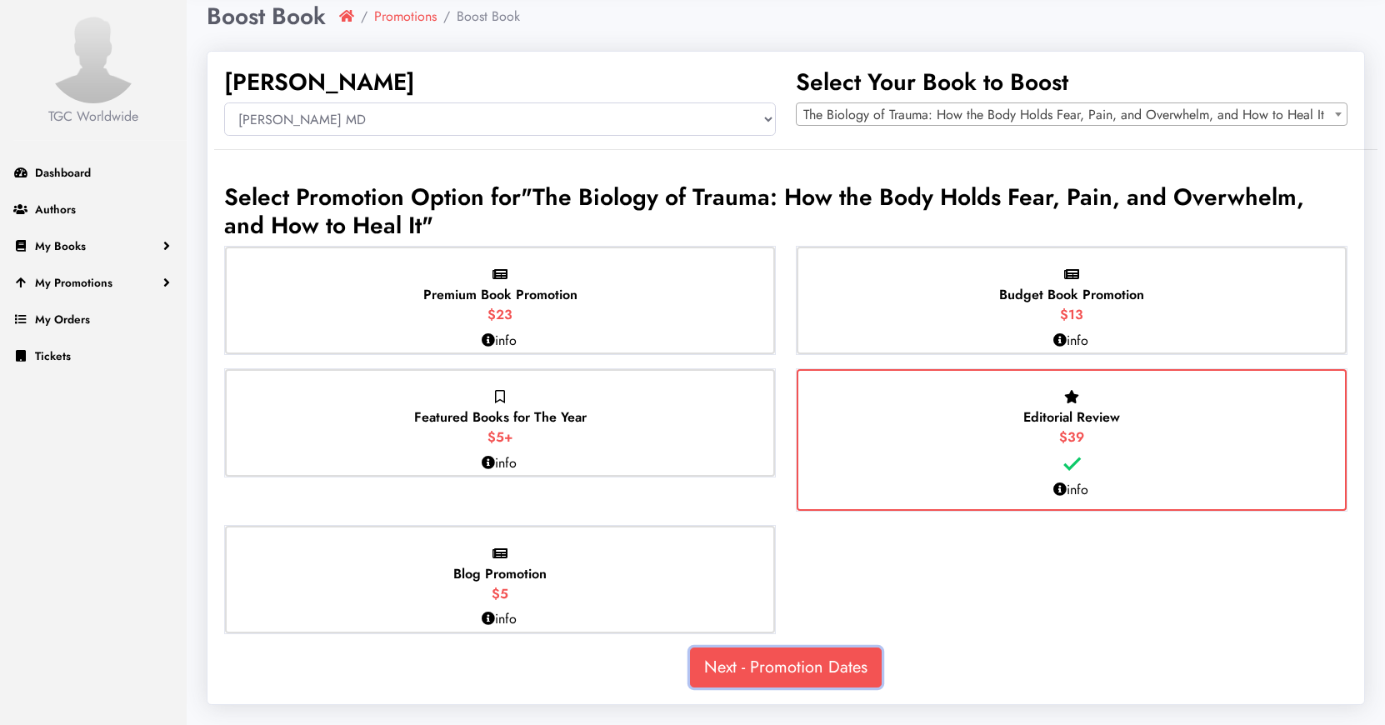
click at [806, 668] on link "Next - Promotion Dates" at bounding box center [786, 667] width 192 height 40
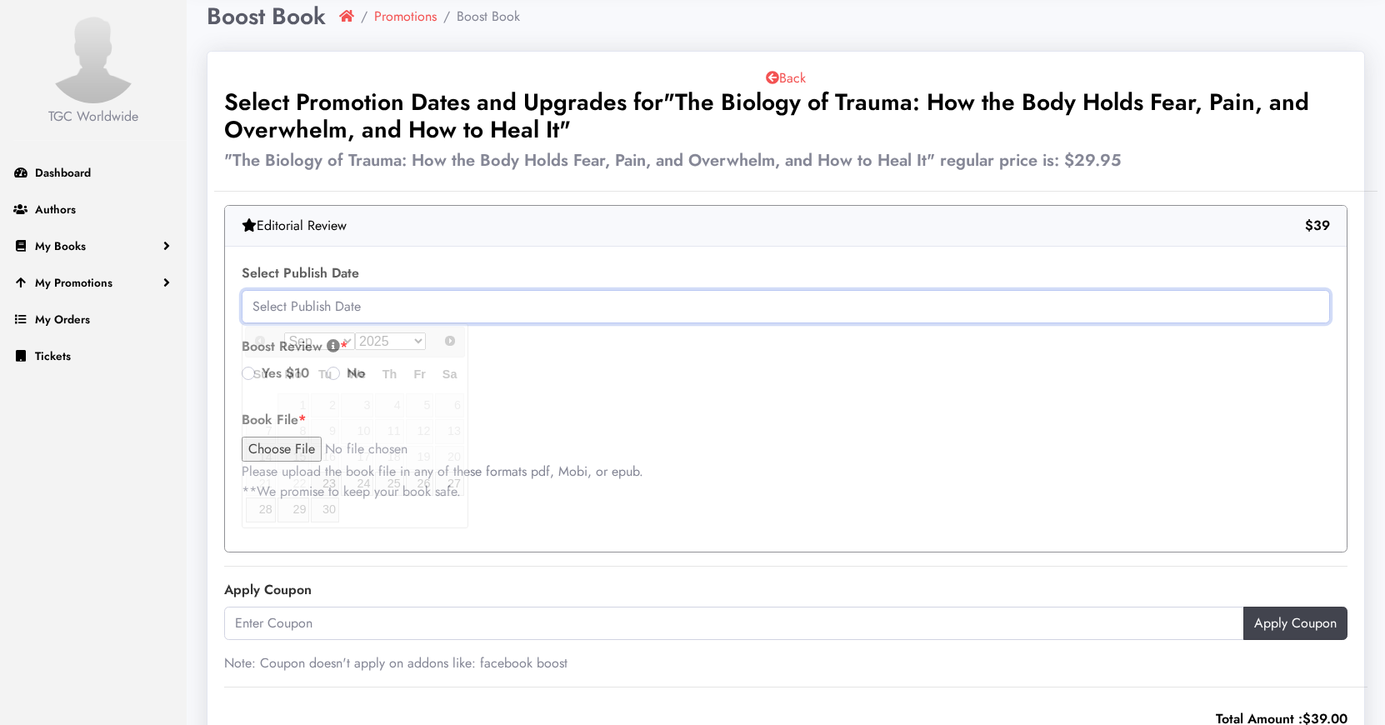
click at [394, 304] on input "text" at bounding box center [786, 306] width 1088 height 33
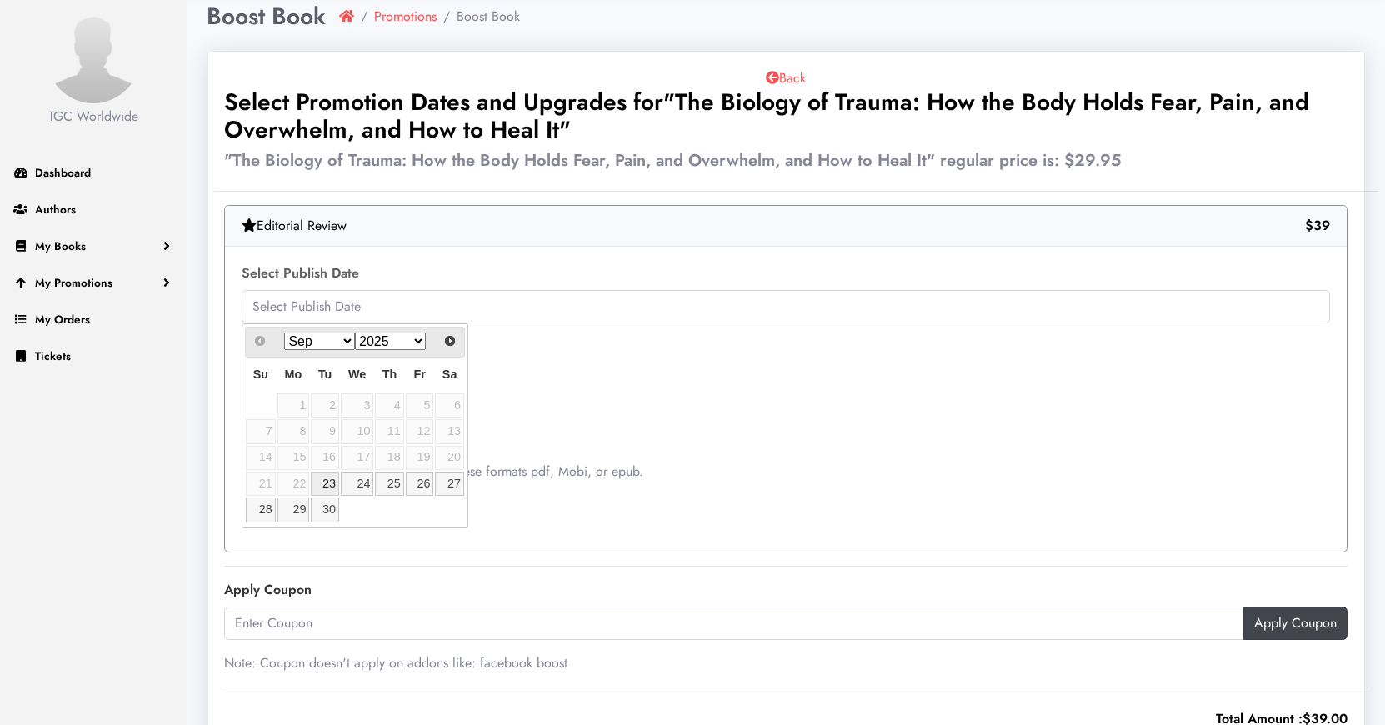
click at [324, 483] on link "23" at bounding box center [325, 484] width 28 height 24
type input "2025-09-23"
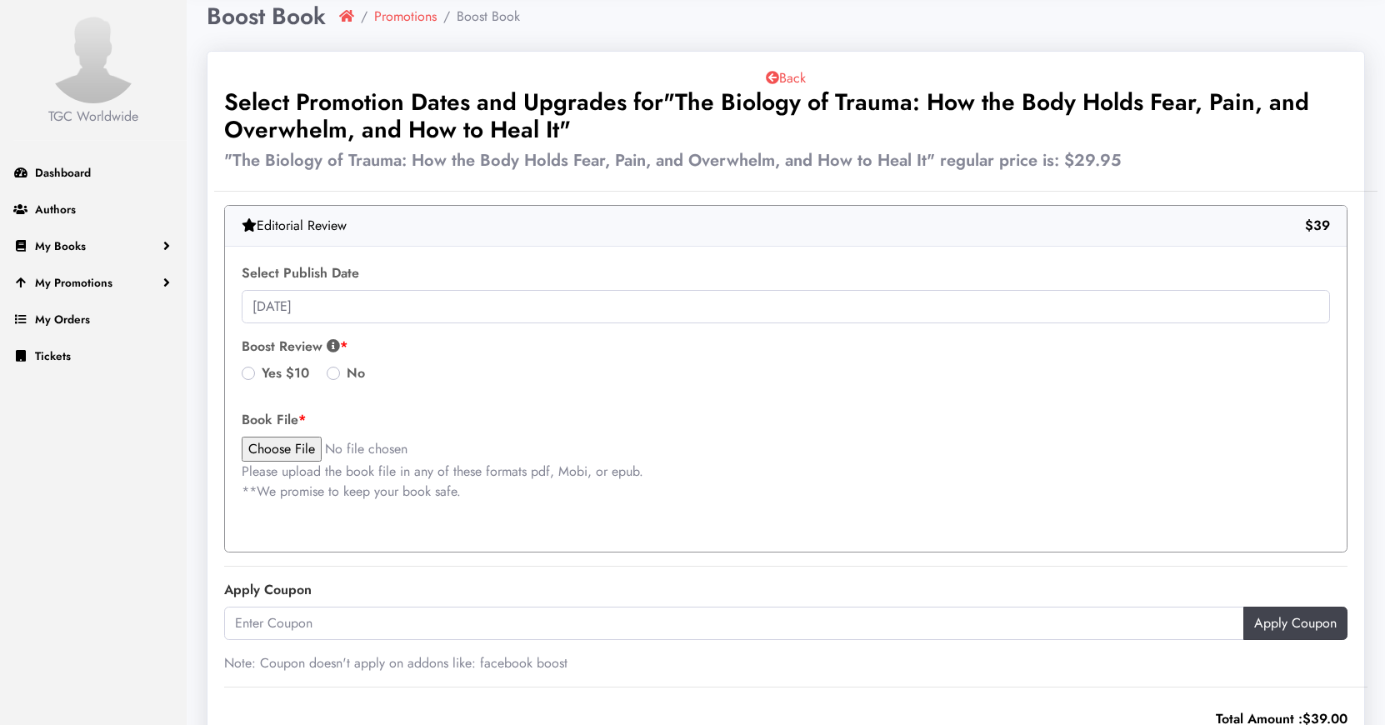
click at [285, 442] on input "file" at bounding box center [383, 449] width 283 height 25
type input "C:\fakepath\Biology_of_Trauma_PDF.pdf"
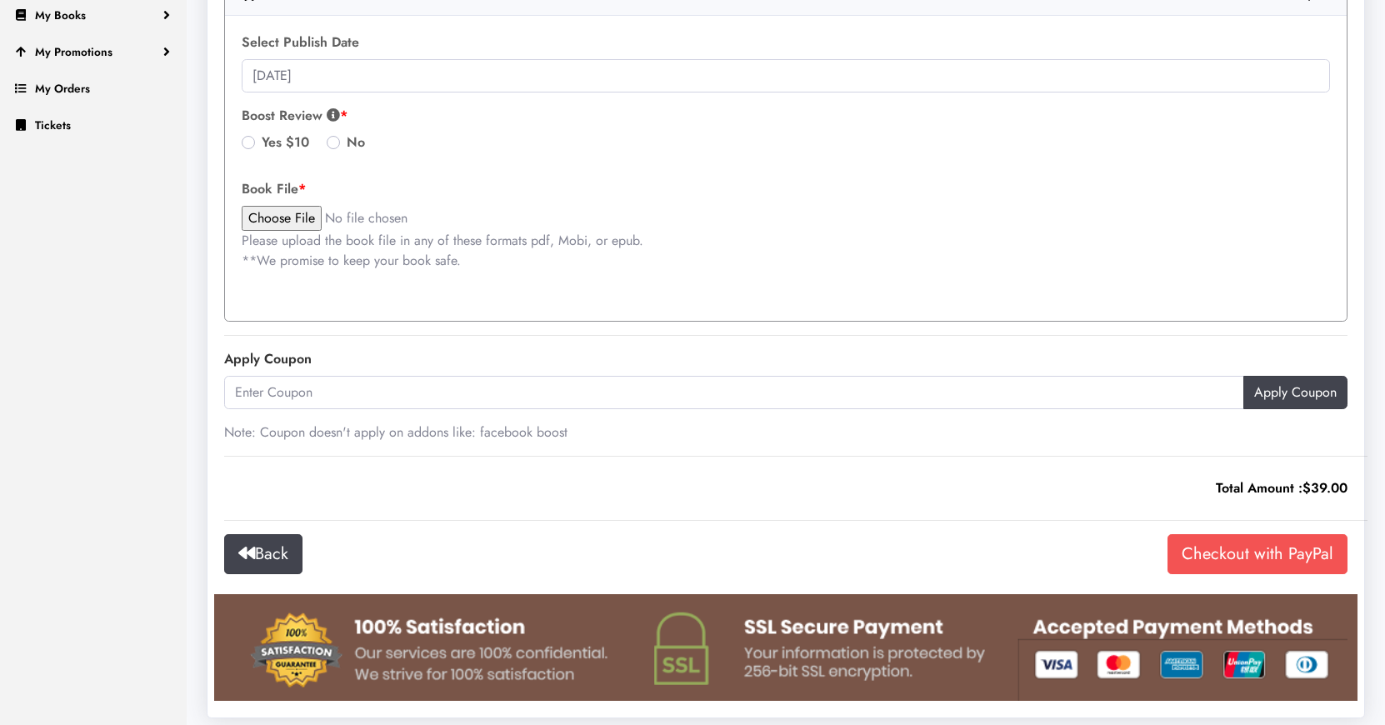
scroll to position [320, 0]
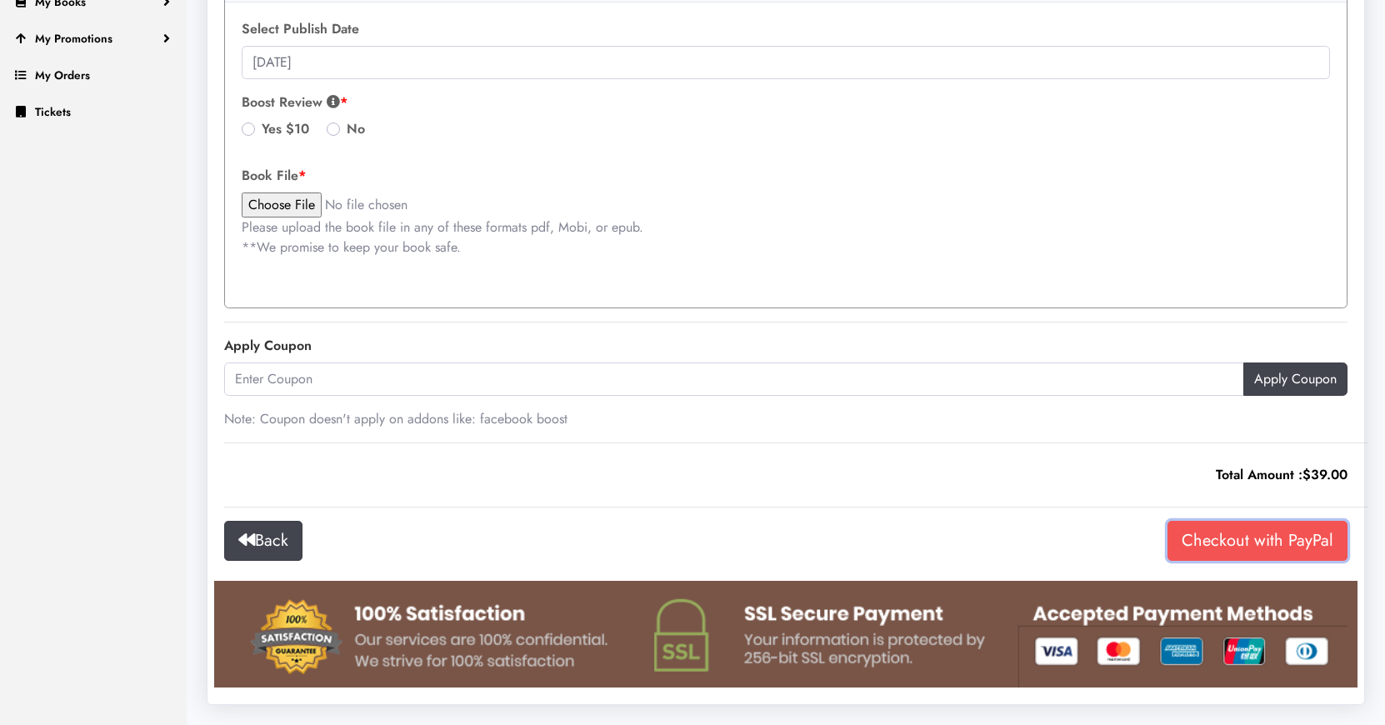
click at [1277, 537] on input "Checkout with PayPal" at bounding box center [1257, 541] width 180 height 40
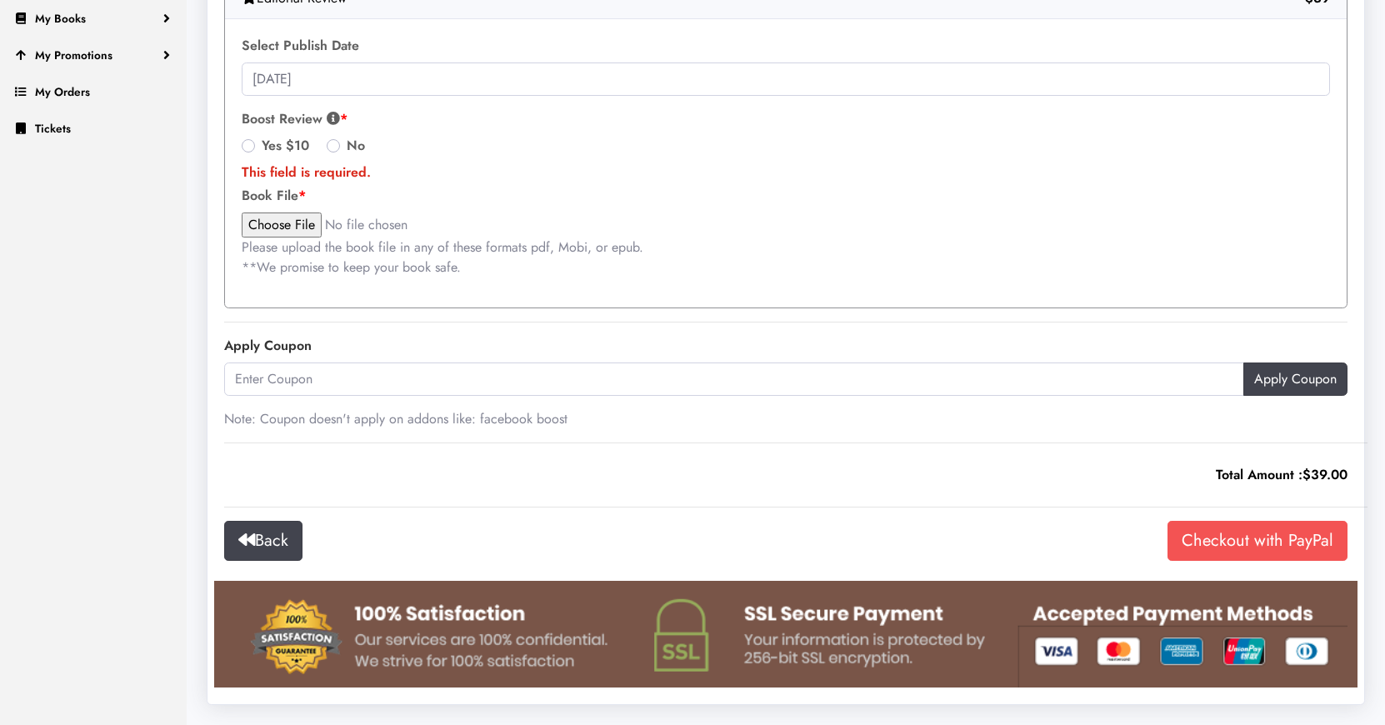
click at [347, 147] on label "No" at bounding box center [356, 146] width 18 height 20
click at [339, 147] on input "No" at bounding box center [333, 144] width 13 height 17
radio input "true"
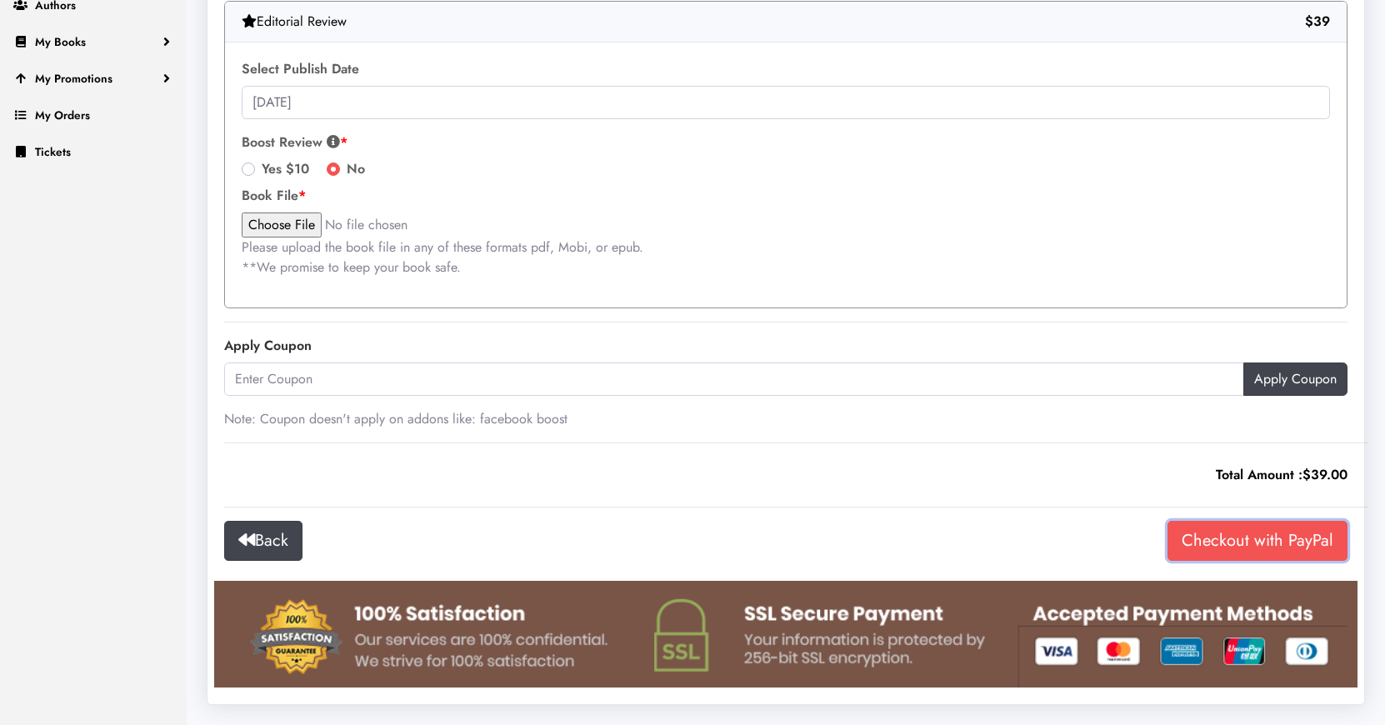
click at [1229, 535] on input "Checkout with PayPal" at bounding box center [1257, 541] width 180 height 40
